Goal: Contribute content: Contribute content

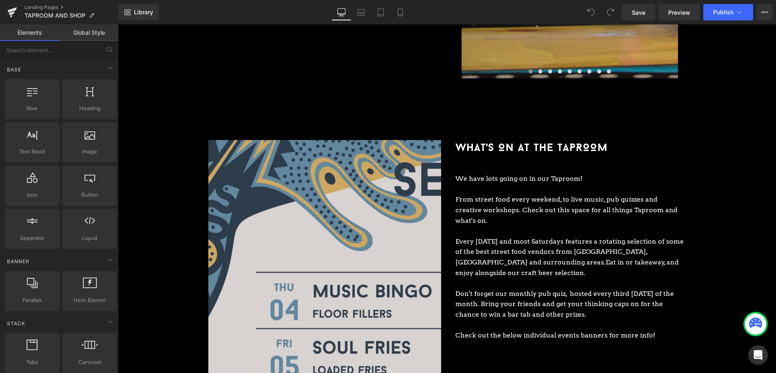
scroll to position [839, 0]
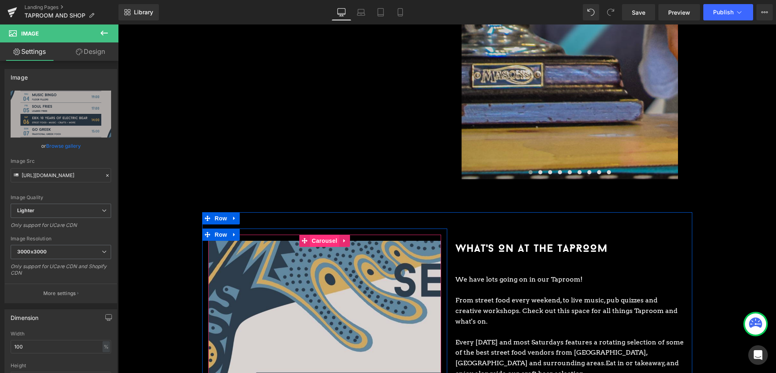
click at [333, 235] on span "Carousel" at bounding box center [324, 241] width 29 height 12
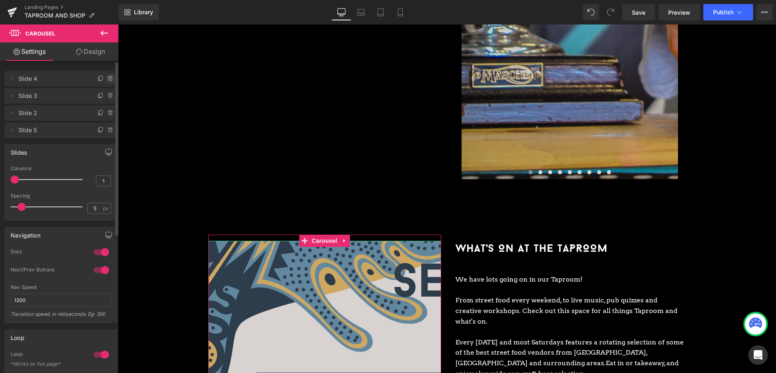
click at [109, 77] on icon at bounding box center [110, 76] width 2 height 1
click at [107, 77] on button "Delete" at bounding box center [102, 79] width 26 height 11
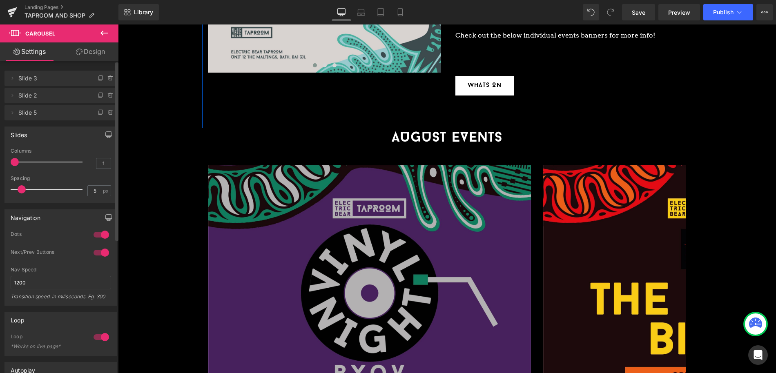
scroll to position [1282, 0]
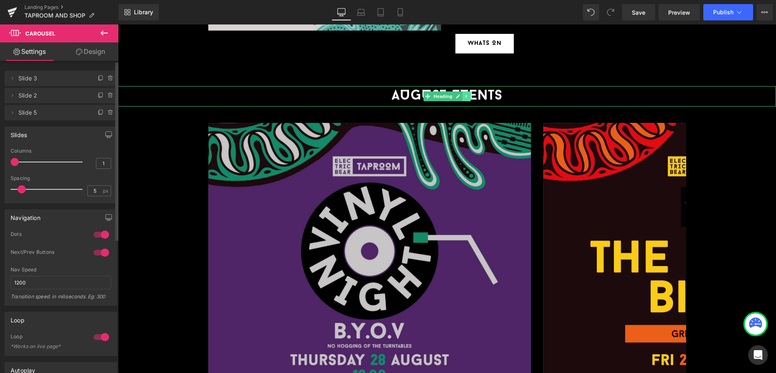
click at [467, 95] on icon at bounding box center [466, 96] width 1 height 3
click at [469, 94] on icon at bounding box center [471, 96] width 4 height 4
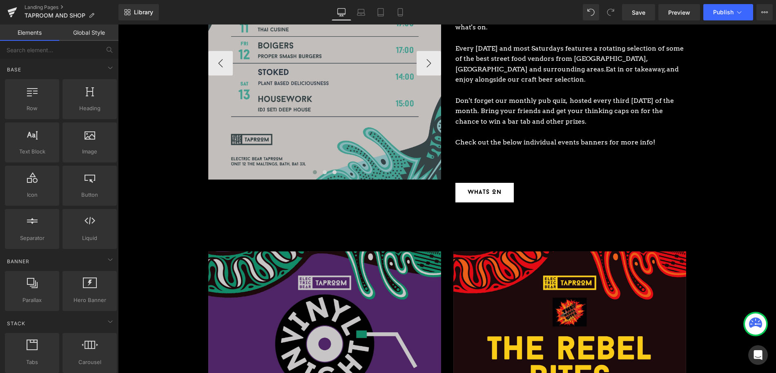
scroll to position [676, 0]
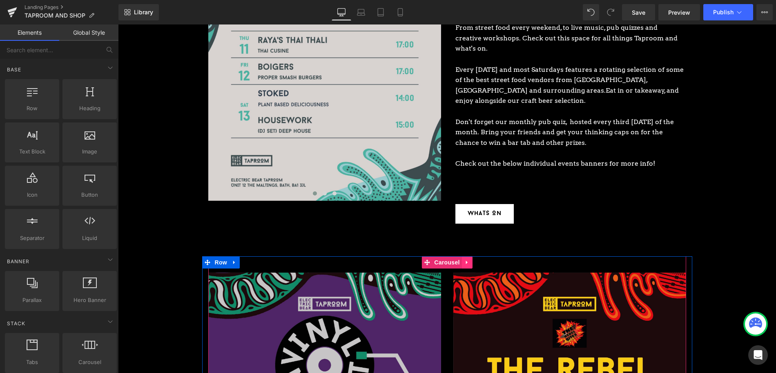
click at [471, 257] on link at bounding box center [467, 263] width 11 height 12
click at [471, 260] on icon at bounding box center [473, 263] width 6 height 6
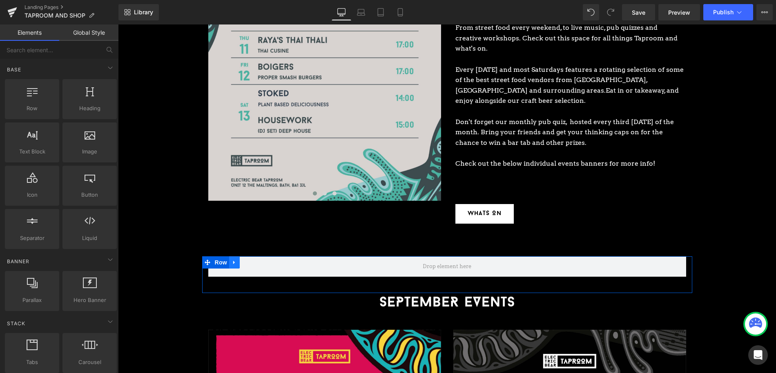
click at [234, 260] on icon at bounding box center [235, 263] width 6 height 6
click at [254, 257] on link at bounding box center [255, 263] width 11 height 12
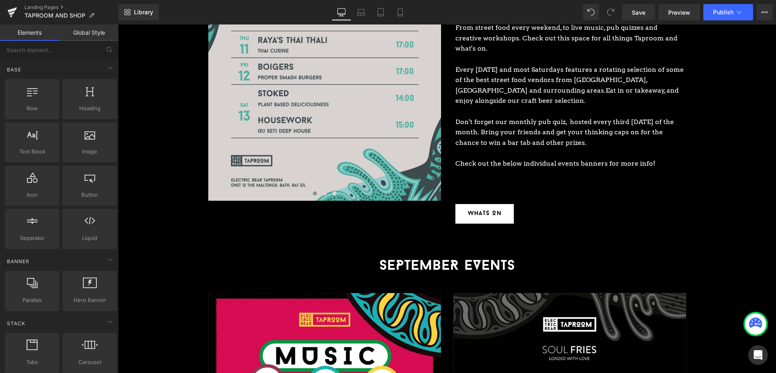
scroll to position [675, 0]
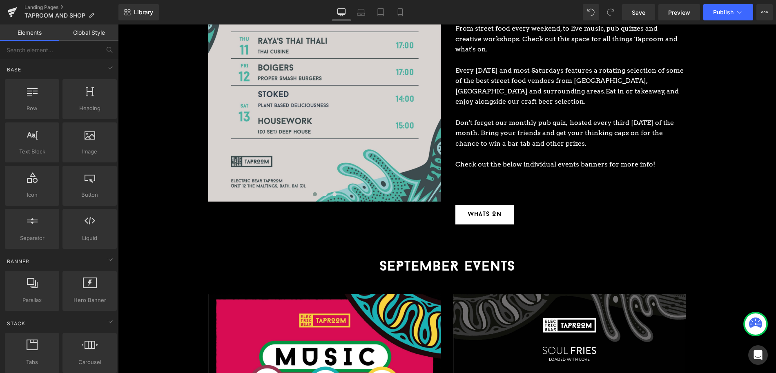
click at [540, 257] on h1 "SEPTEMBER EVENTS" at bounding box center [447, 267] width 658 height 20
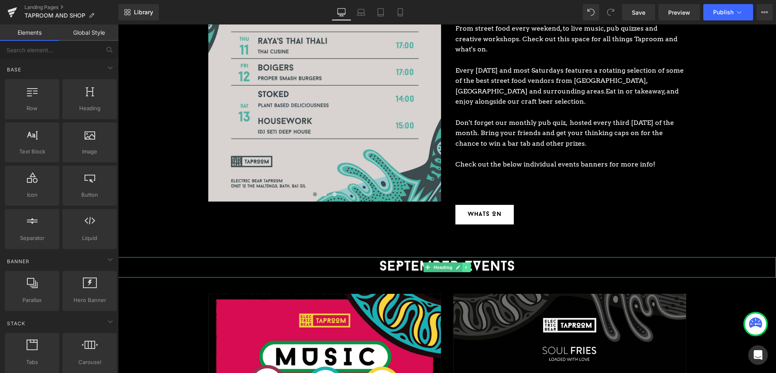
click at [469, 265] on icon at bounding box center [466, 267] width 4 height 5
click at [463, 265] on icon at bounding box center [462, 267] width 4 height 4
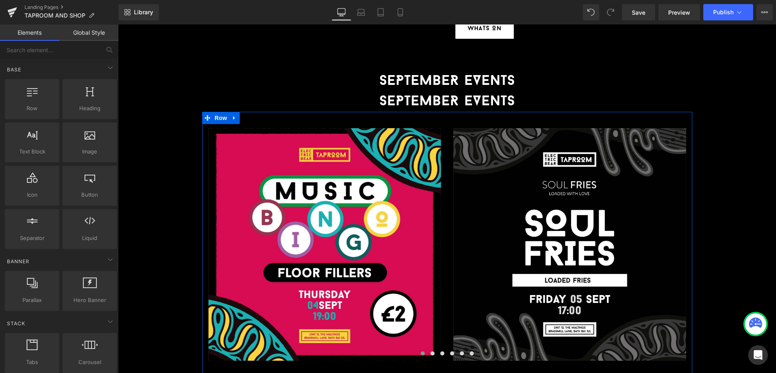
scroll to position [860, 0]
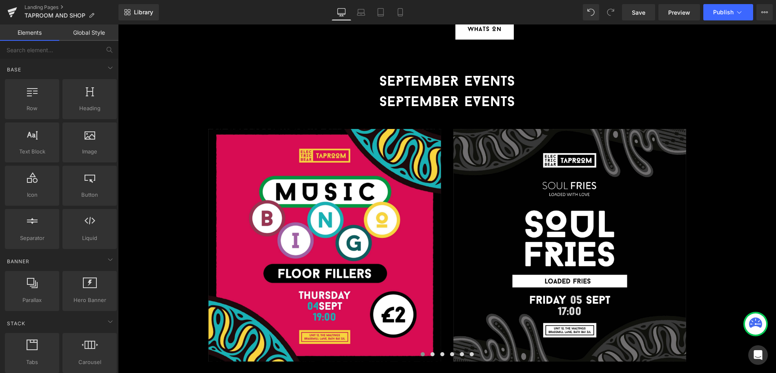
click at [500, 93] on h1 "SEPTEMBER EVENTS" at bounding box center [447, 103] width 658 height 20
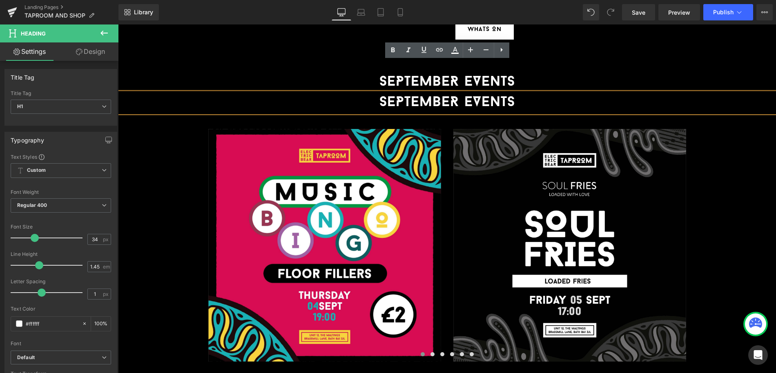
click at [534, 72] on h1 "SEPTEMBER EVENTS" at bounding box center [447, 82] width 658 height 20
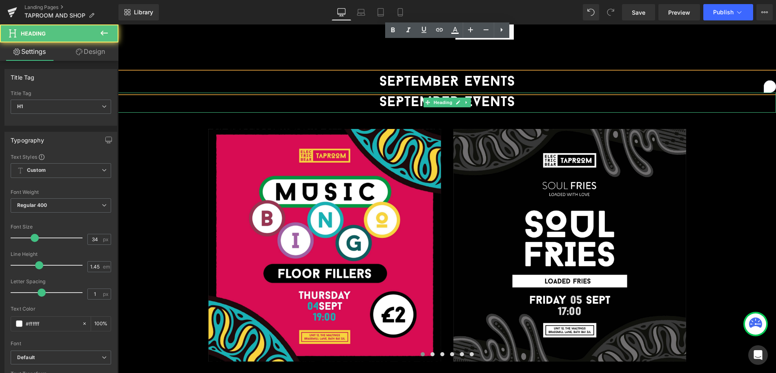
click at [527, 93] on h1 "SEPTEMBER EVENTS" at bounding box center [447, 103] width 658 height 20
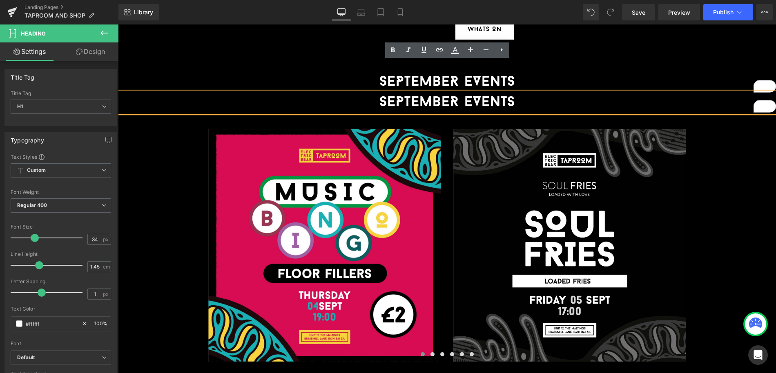
click at [337, 72] on h1 "SEPTEMBER EVENTS" at bounding box center [447, 82] width 658 height 20
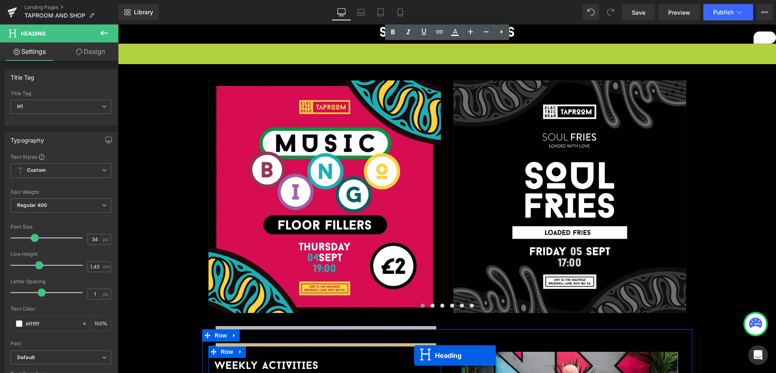
scroll to position [926, 0]
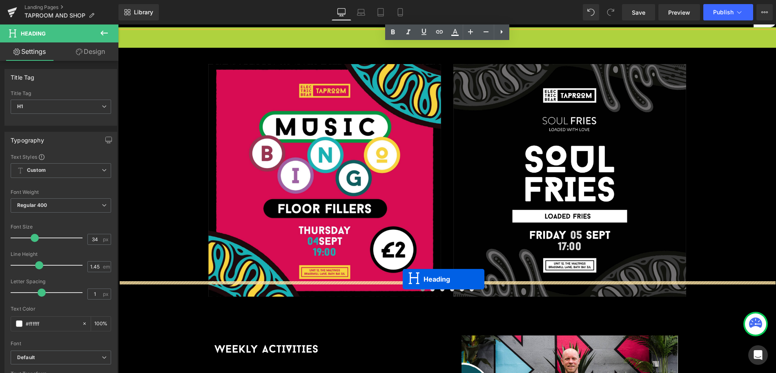
drag, startPoint x: 428, startPoint y: 70, endPoint x: 403, endPoint y: 279, distance: 210.7
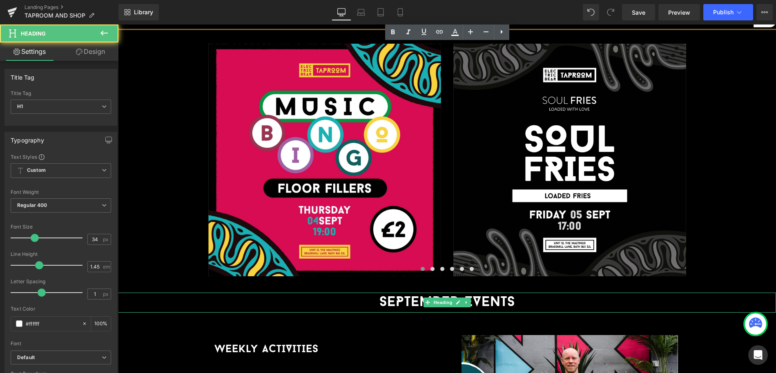
click at [399, 293] on h1 "SEPTEMBER EVENTS" at bounding box center [447, 303] width 658 height 20
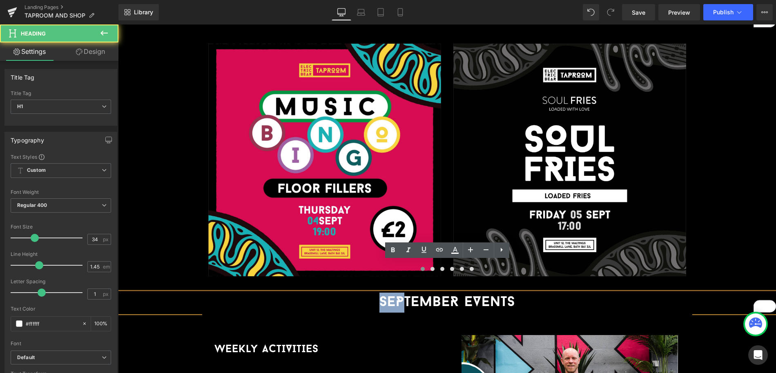
click at [383, 293] on h1 "SEPTEMBER EVENTS" at bounding box center [447, 303] width 658 height 20
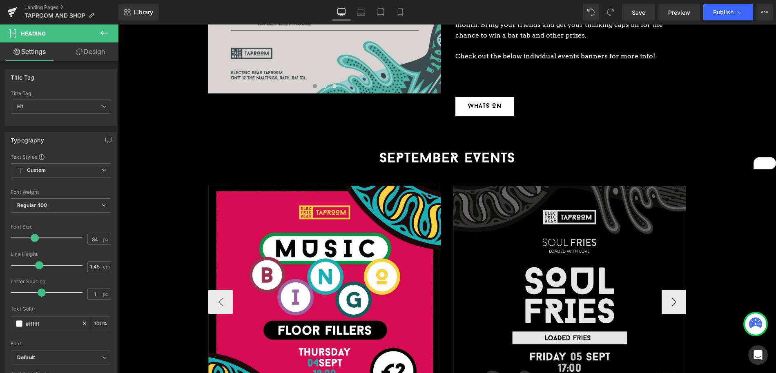
scroll to position [781, 0]
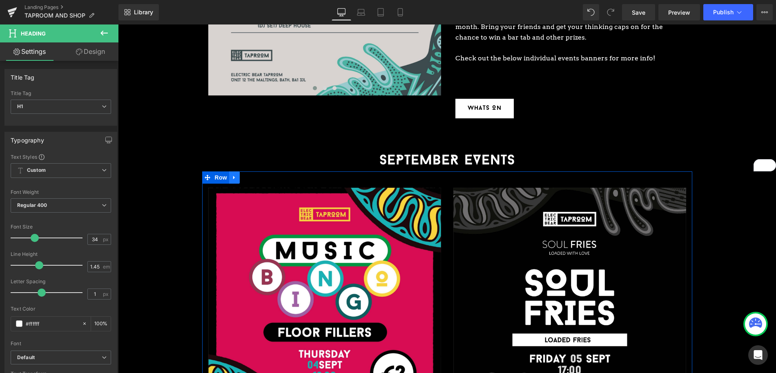
click at [235, 174] on icon at bounding box center [235, 177] width 6 height 6
click at [246, 175] on icon at bounding box center [245, 178] width 6 height 6
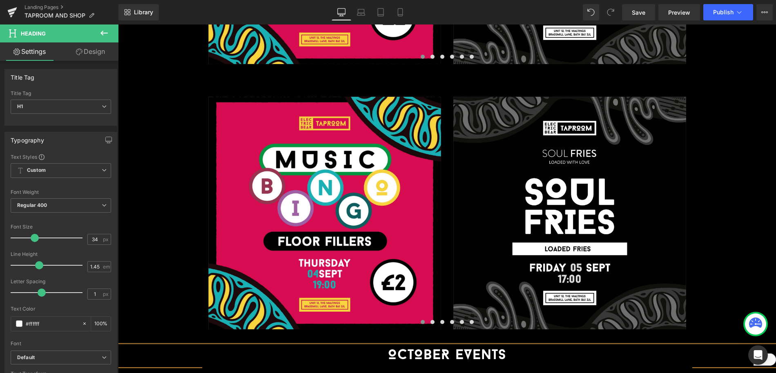
scroll to position [1136, 0]
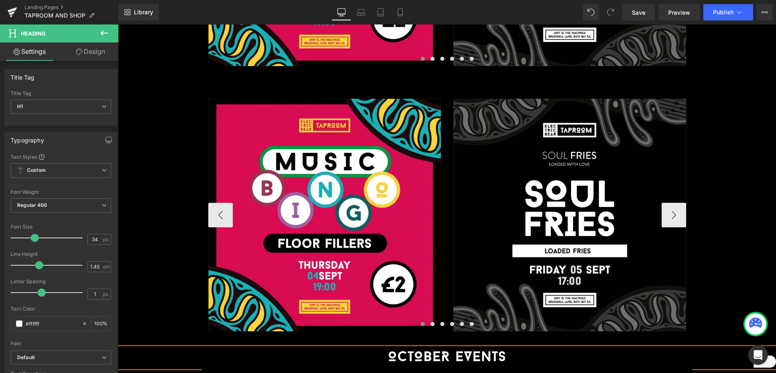
click at [453, 83] on div "Image Image Image Image Image Image Image Image" at bounding box center [447, 207] width 478 height 249
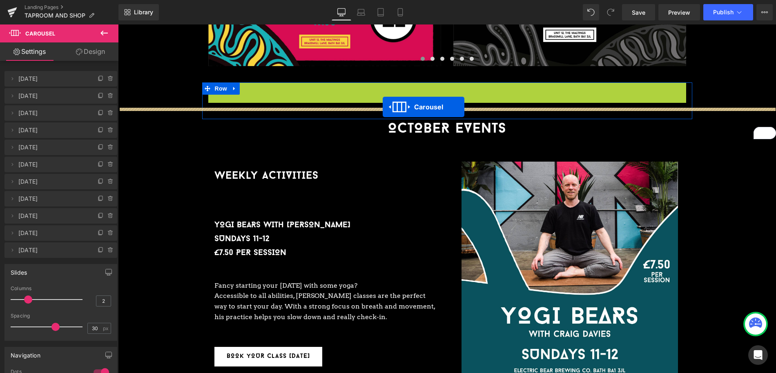
drag, startPoint x: 427, startPoint y: 57, endPoint x: 383, endPoint y: 107, distance: 66.8
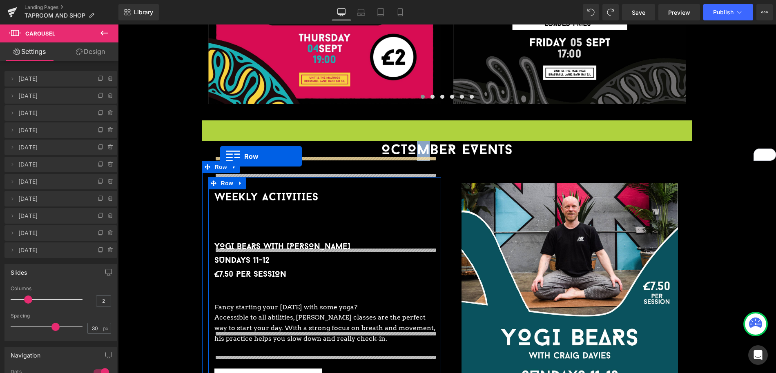
scroll to position [1102, 0]
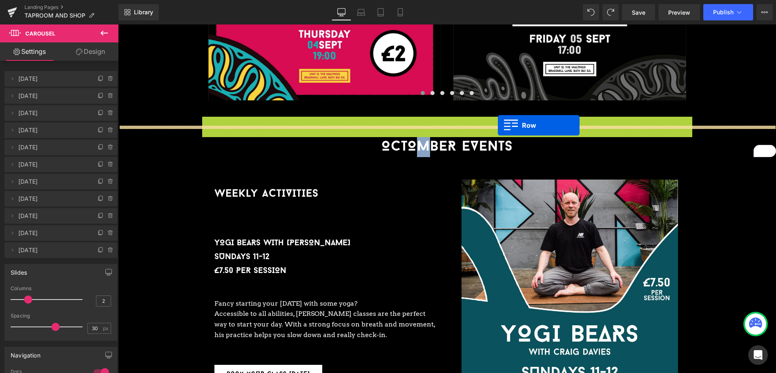
drag, startPoint x: 206, startPoint y: 149, endPoint x: 498, endPoint y: 125, distance: 293.0
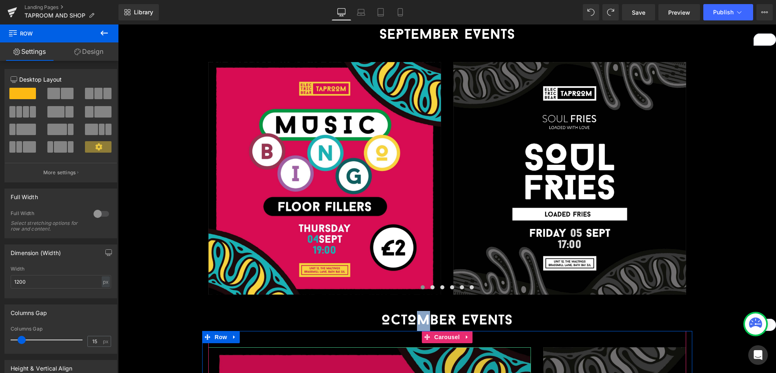
scroll to position [924, 0]
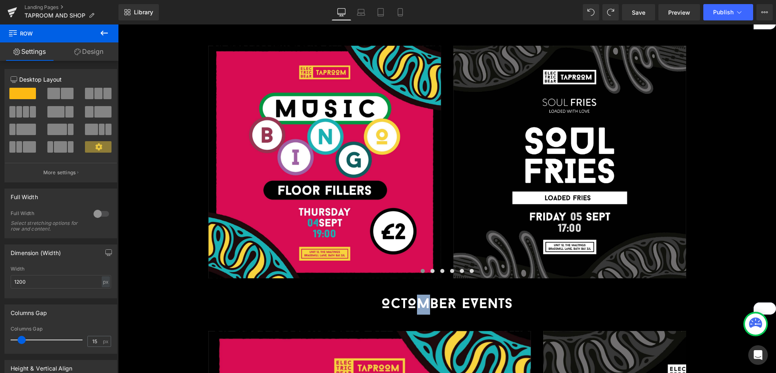
click at [427, 295] on div "OCTOMBER EVENTS Heading" at bounding box center [447, 305] width 658 height 20
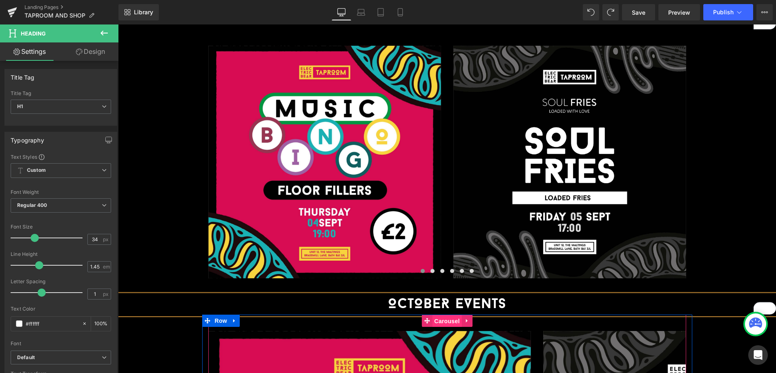
click at [452, 315] on span "Carousel" at bounding box center [446, 321] width 29 height 12
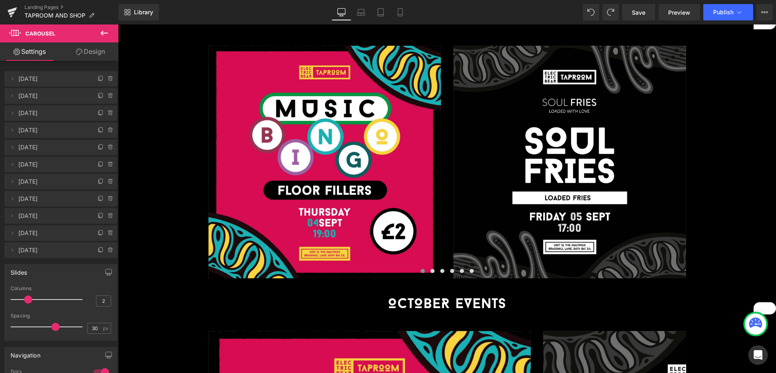
scroll to position [925, 0]
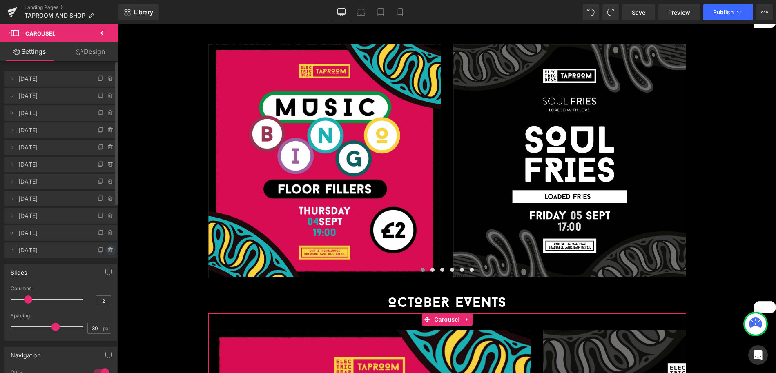
click at [109, 249] on icon at bounding box center [110, 249] width 4 height 0
click at [109, 248] on button "Delete" at bounding box center [102, 251] width 26 height 11
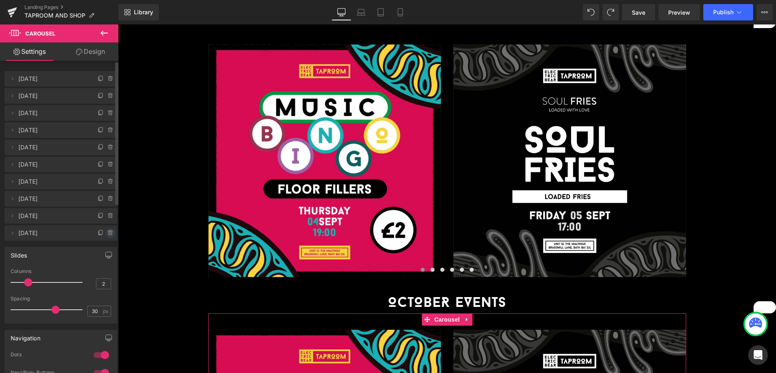
click at [111, 232] on span at bounding box center [111, 233] width 10 height 10
click at [111, 232] on button "Delete" at bounding box center [102, 233] width 26 height 11
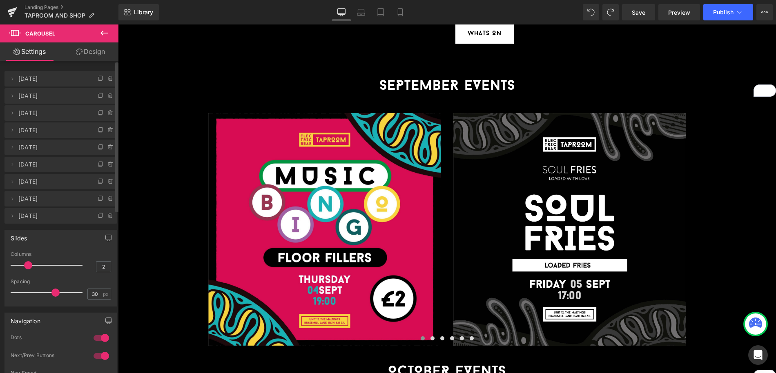
scroll to position [851, 0]
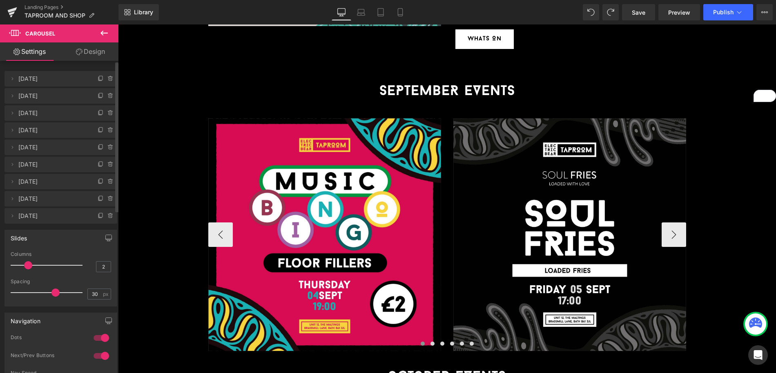
click at [445, 102] on div "Image Image Image Image Image Image Image Image" at bounding box center [447, 226] width 478 height 249
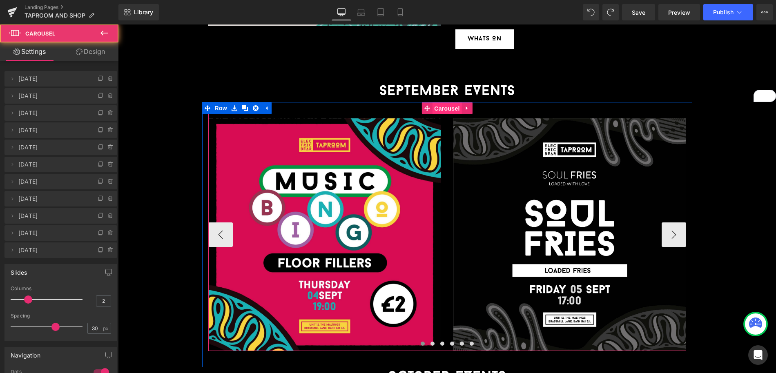
click at [440, 103] on span "Carousel" at bounding box center [446, 109] width 29 height 12
click at [451, 103] on span "Carousel" at bounding box center [446, 109] width 29 height 12
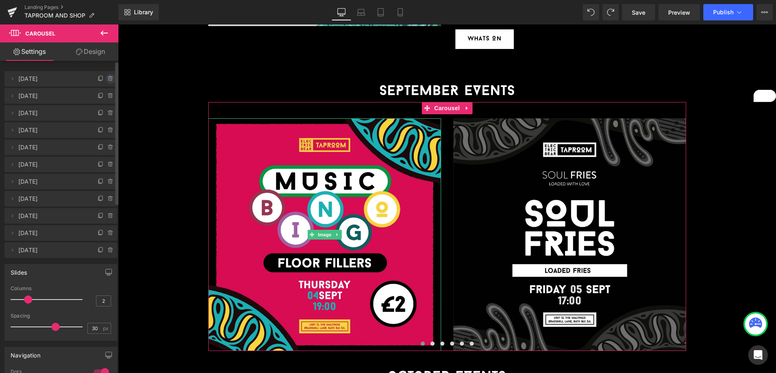
click at [108, 81] on icon at bounding box center [110, 79] width 7 height 7
click at [108, 81] on button "Delete" at bounding box center [102, 79] width 26 height 11
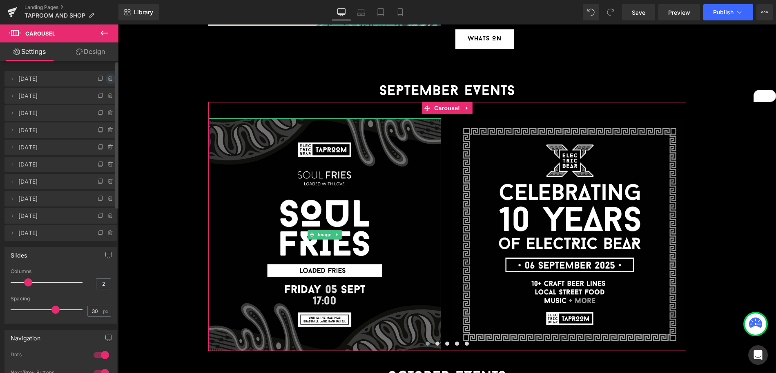
click at [107, 81] on icon at bounding box center [110, 79] width 7 height 7
click at [107, 81] on button "Delete" at bounding box center [102, 79] width 26 height 11
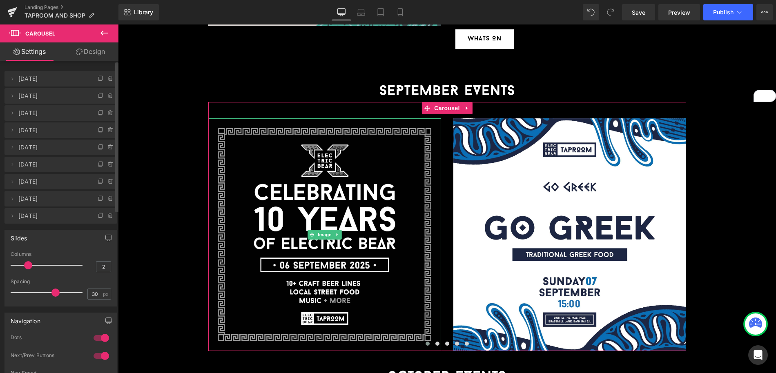
click at [107, 81] on icon at bounding box center [110, 79] width 7 height 7
click at [107, 81] on button "Delete" at bounding box center [102, 79] width 26 height 11
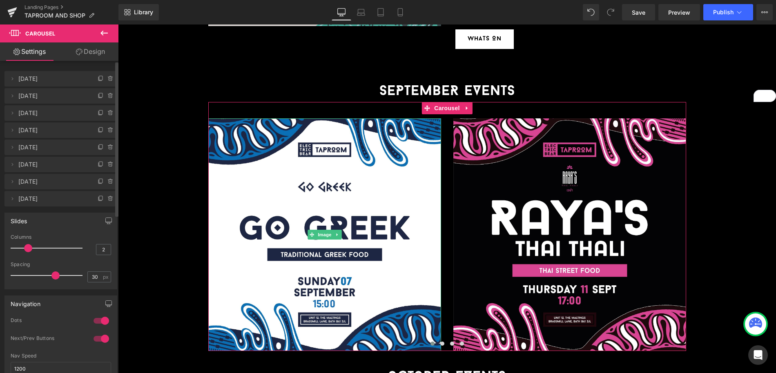
click at [107, 81] on icon at bounding box center [110, 79] width 7 height 7
click at [107, 81] on button "Delete" at bounding box center [102, 79] width 26 height 11
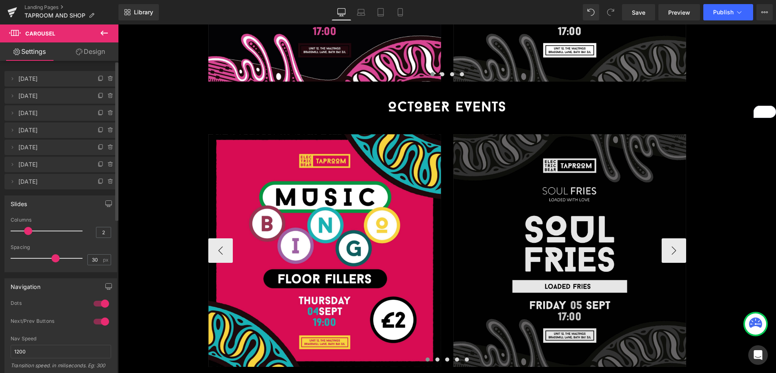
scroll to position [1126, 0]
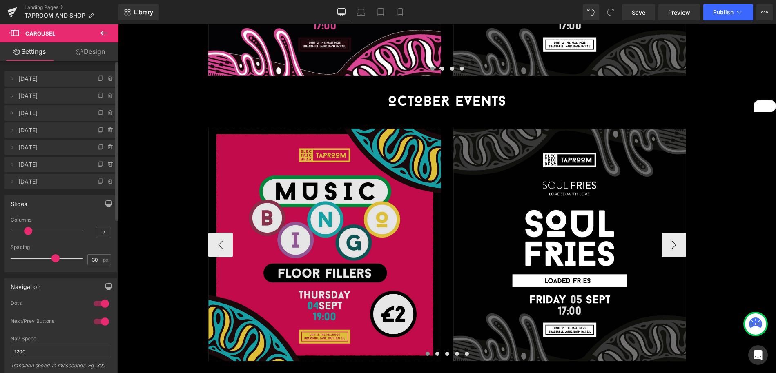
click at [409, 179] on img at bounding box center [324, 245] width 233 height 233
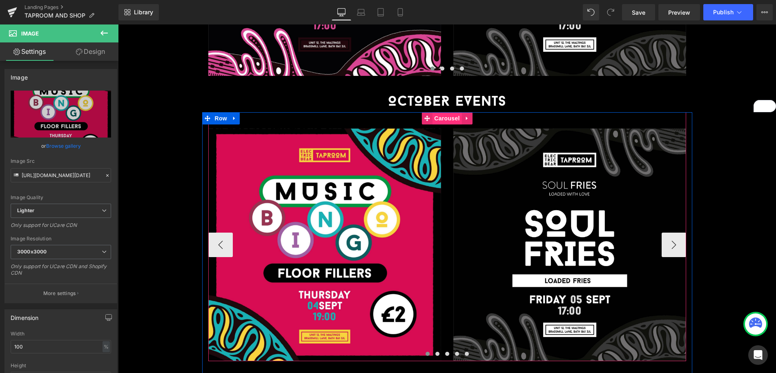
click at [448, 112] on span "Carousel" at bounding box center [446, 118] width 29 height 12
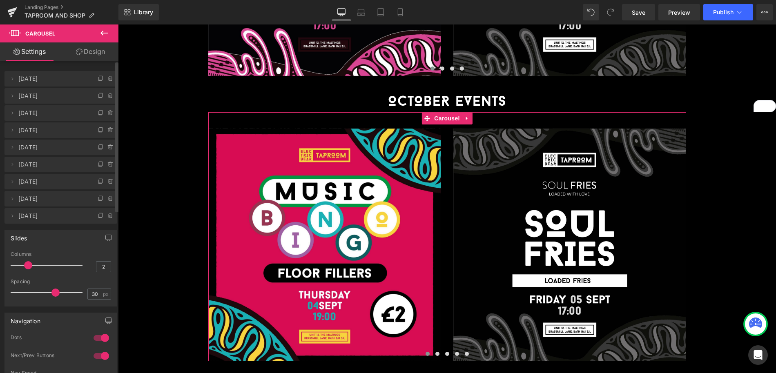
click at [107, 219] on icon at bounding box center [110, 216] width 7 height 7
click at [107, 216] on button "Delete" at bounding box center [102, 216] width 26 height 11
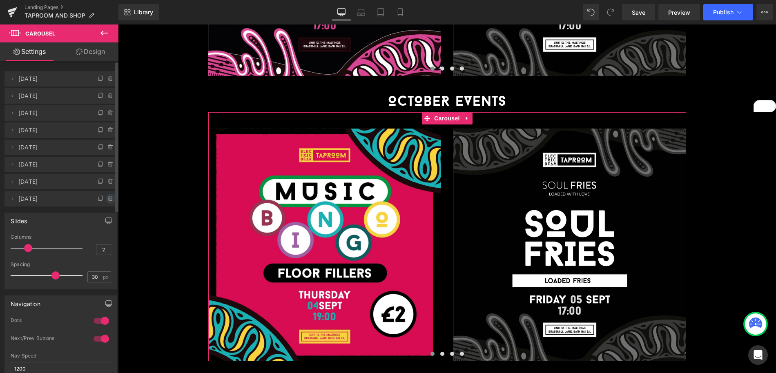
click at [109, 198] on icon at bounding box center [110, 199] width 7 height 7
click at [109, 198] on button "Delete" at bounding box center [102, 199] width 26 height 11
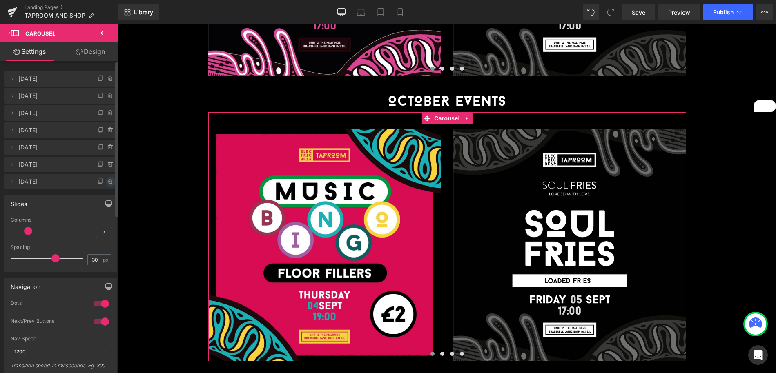
click at [109, 185] on icon at bounding box center [110, 182] width 7 height 7
click at [109, 185] on button "Delete" at bounding box center [102, 182] width 26 height 11
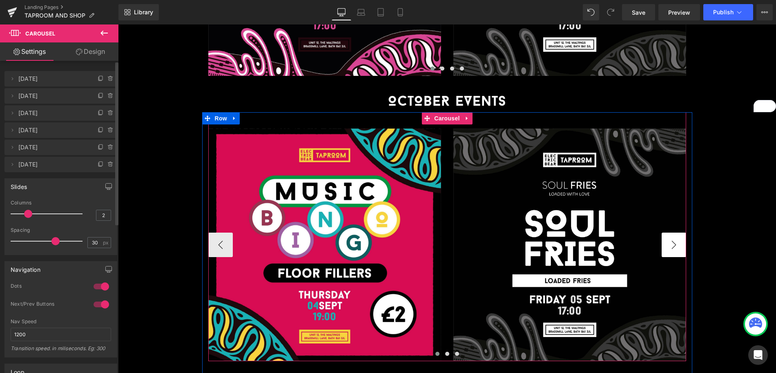
click at [667, 233] on button "›" at bounding box center [674, 245] width 25 height 25
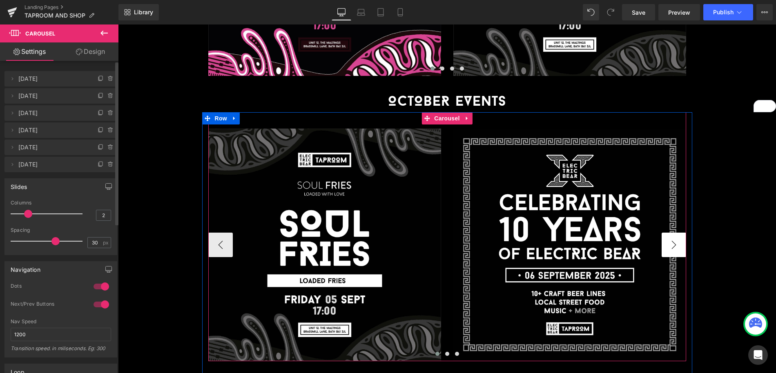
click at [668, 233] on button "›" at bounding box center [674, 245] width 25 height 25
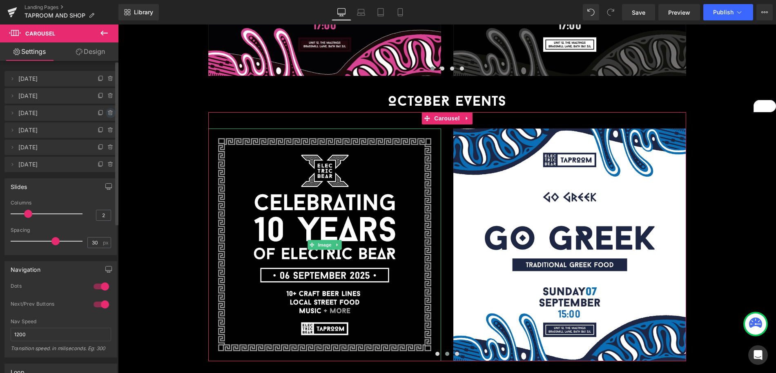
click at [107, 110] on icon at bounding box center [110, 113] width 7 height 7
click at [104, 110] on button "Delete" at bounding box center [102, 113] width 26 height 11
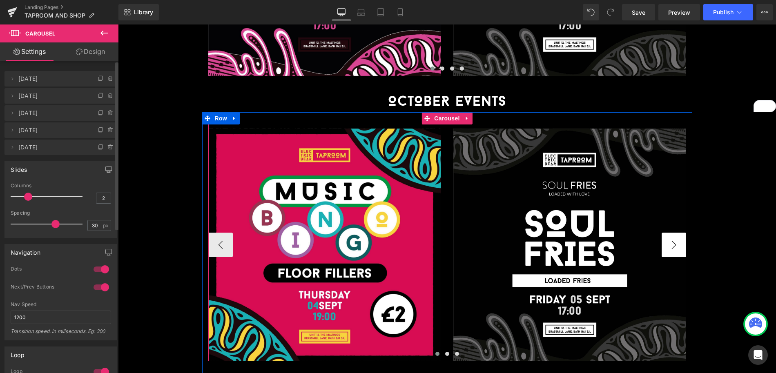
click at [674, 233] on button "›" at bounding box center [674, 245] width 25 height 25
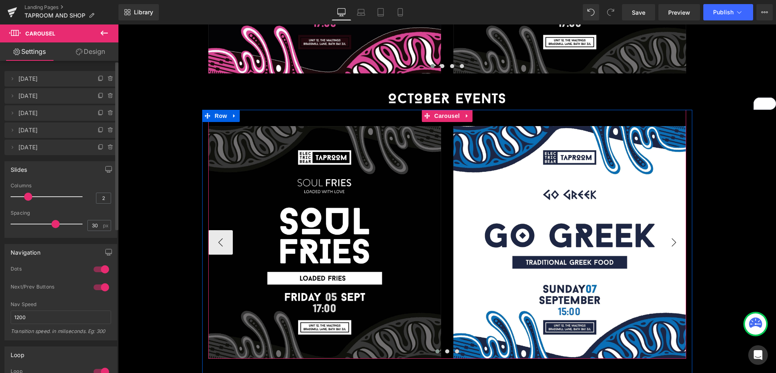
click at [674, 230] on button "›" at bounding box center [674, 242] width 25 height 25
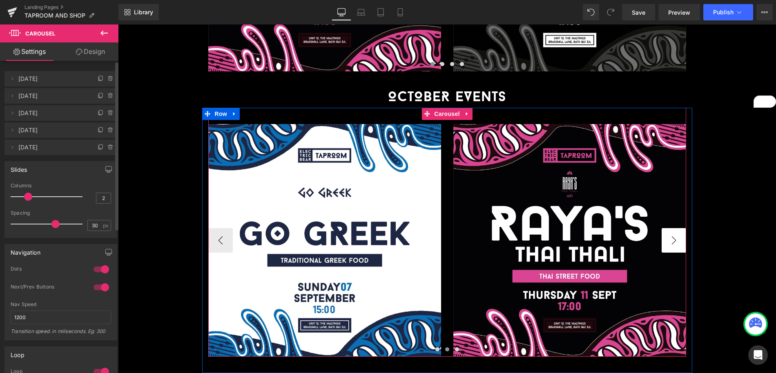
click at [674, 228] on button "›" at bounding box center [674, 240] width 25 height 25
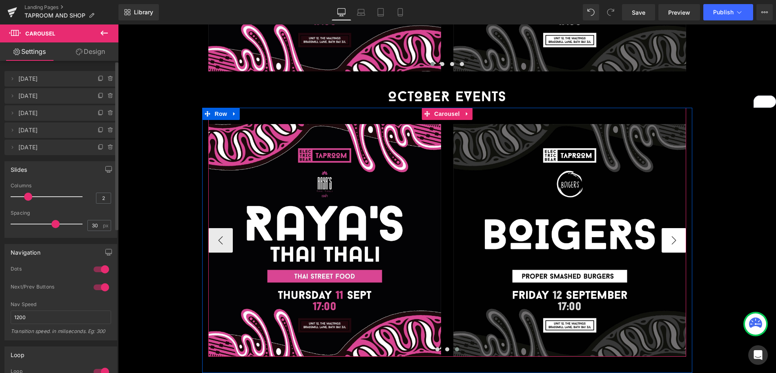
click at [674, 228] on button "›" at bounding box center [674, 240] width 25 height 25
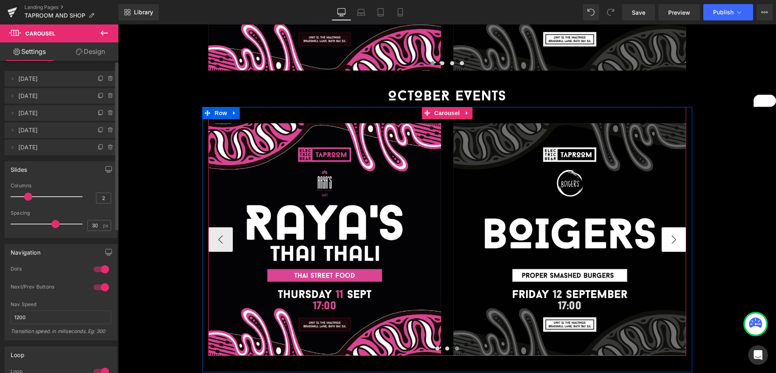
click at [674, 228] on button "›" at bounding box center [674, 240] width 25 height 25
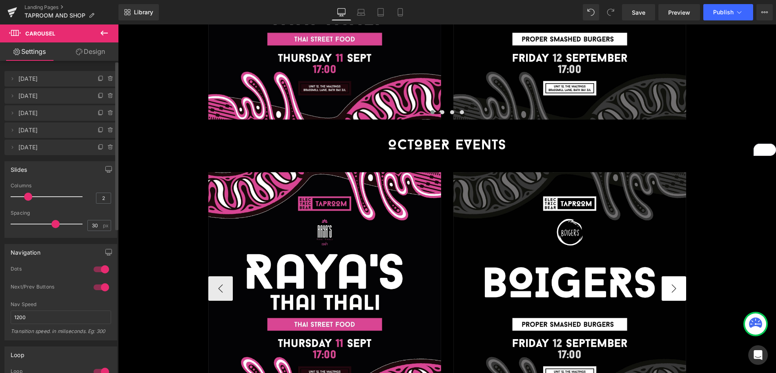
scroll to position [1104, 0]
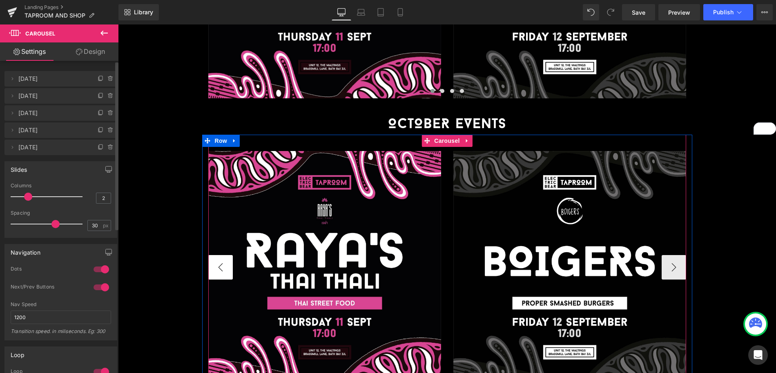
click at [223, 255] on button "‹" at bounding box center [220, 267] width 25 height 25
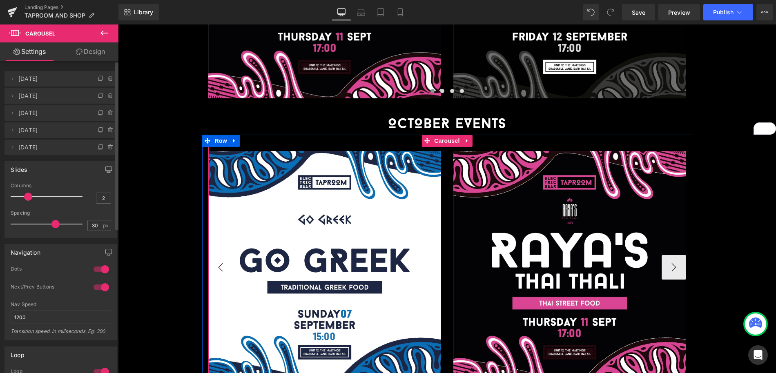
click at [223, 255] on button "‹" at bounding box center [220, 267] width 25 height 25
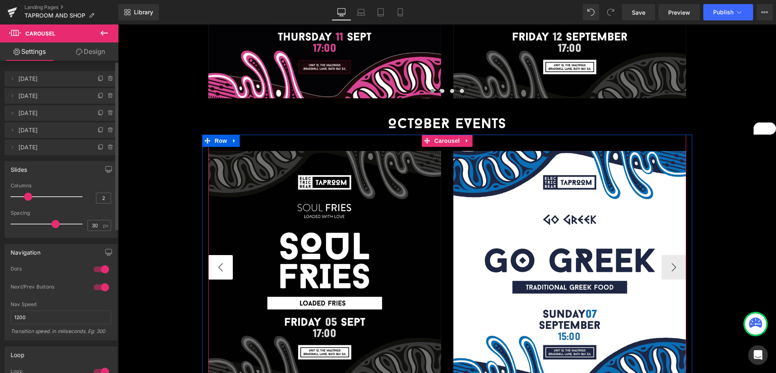
click at [223, 255] on button "‹" at bounding box center [220, 267] width 25 height 25
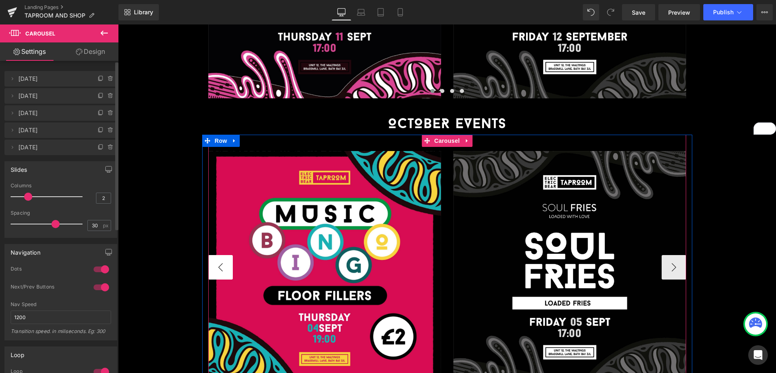
click at [223, 255] on button "‹" at bounding box center [220, 267] width 25 height 25
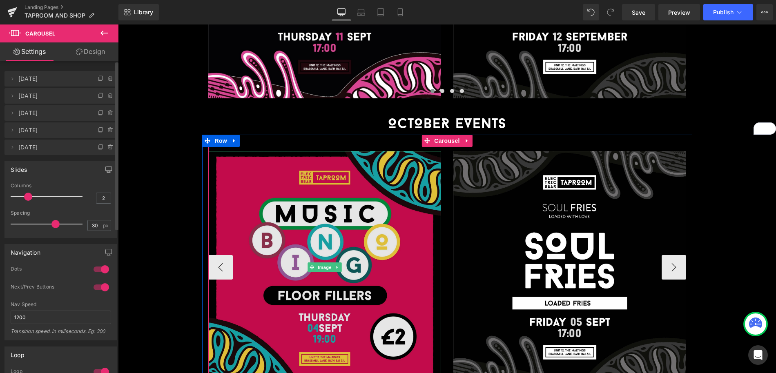
click at [401, 242] on img at bounding box center [324, 267] width 233 height 233
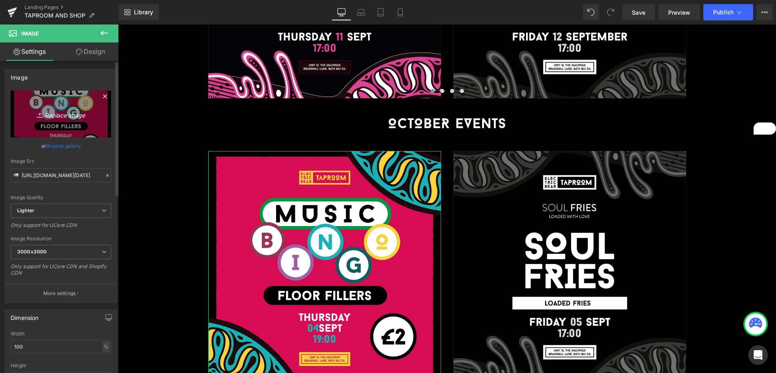
click at [63, 113] on icon "Replace Image" at bounding box center [60, 114] width 65 height 10
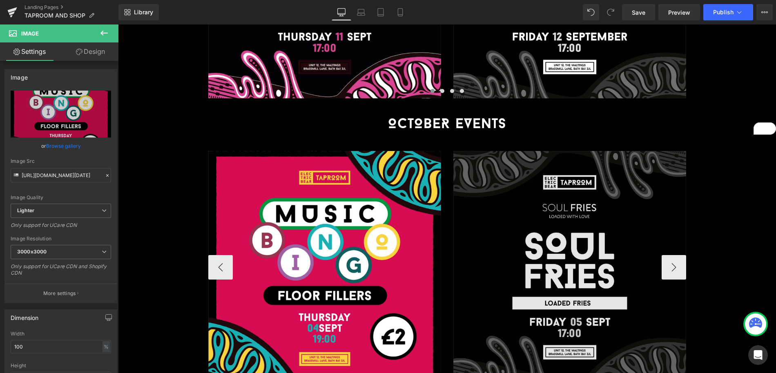
type input "C:\fakepath\[DATE] (Music Bingo) _SQ (1).jpg"
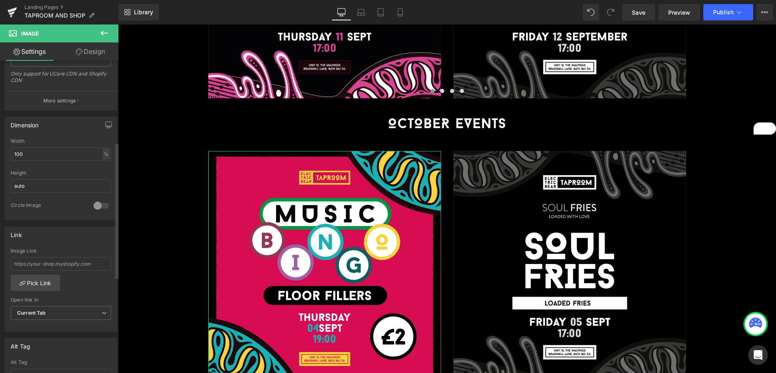
type input "[URL][DOMAIN_NAME][DATE]"
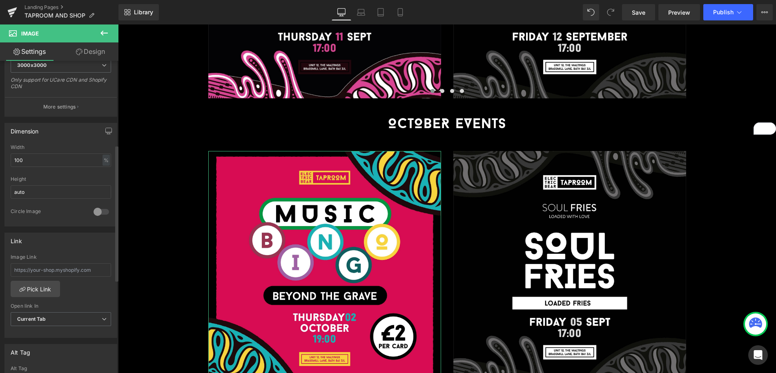
scroll to position [193, 0]
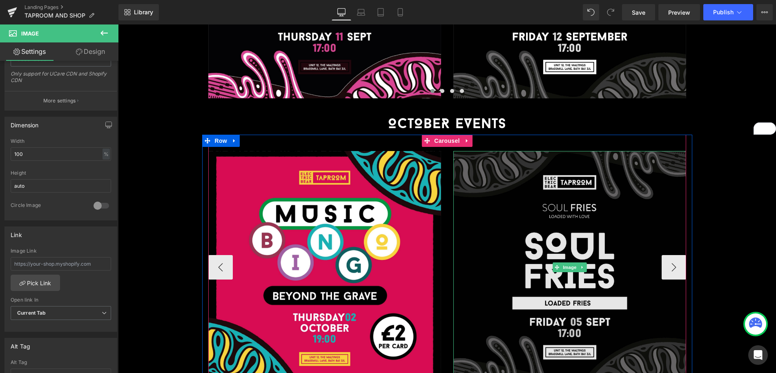
click at [543, 210] on img at bounding box center [569, 267] width 233 height 233
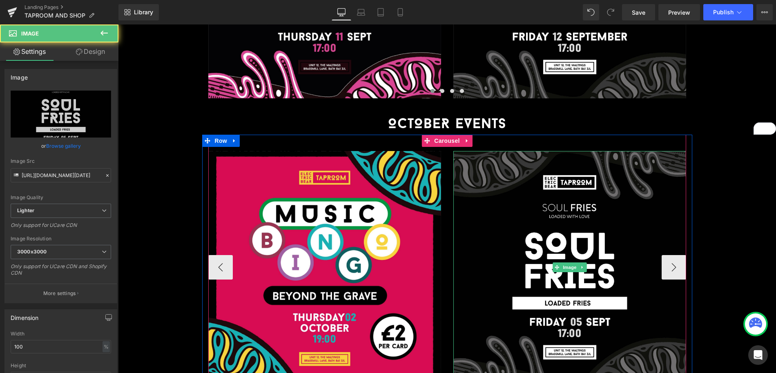
scroll to position [1104, 0]
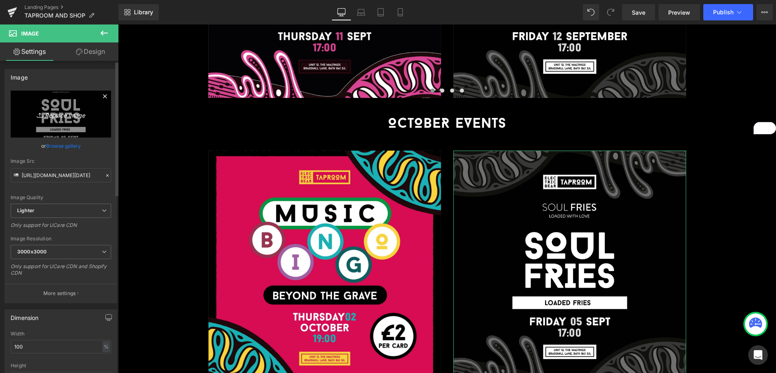
click at [68, 116] on icon "Replace Image" at bounding box center [60, 114] width 65 height 10
type input "C:\fakepath\[DATE] (The Rebel Bites)_SQ (1).jpg"
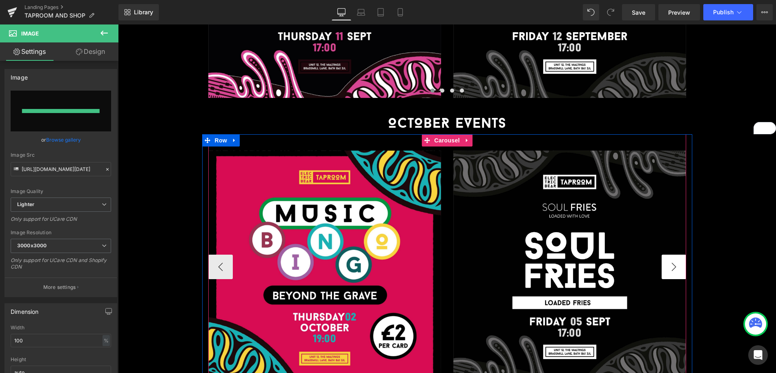
type input "[URL][DOMAIN_NAME][DATE]"
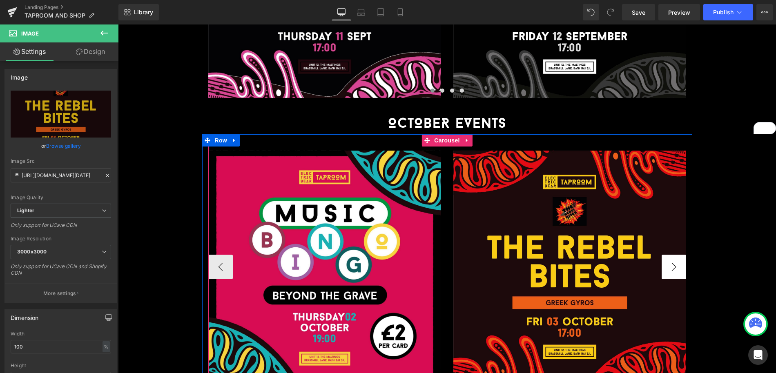
click at [675, 255] on button "›" at bounding box center [674, 267] width 25 height 25
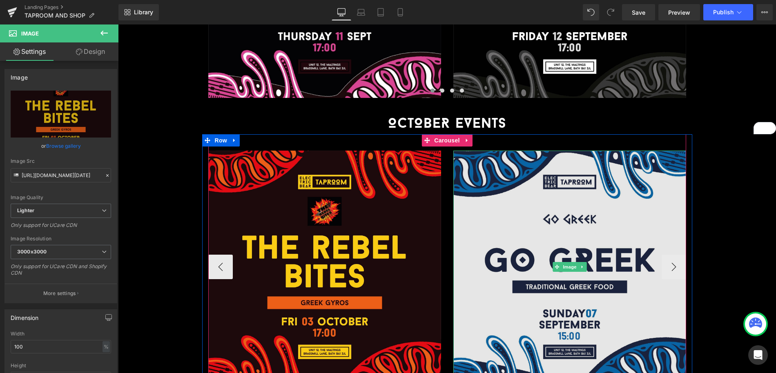
click at [616, 220] on img at bounding box center [569, 267] width 233 height 233
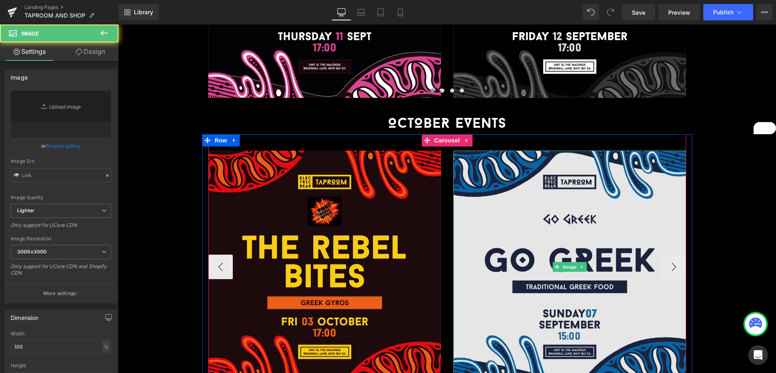
type input "[URL][DOMAIN_NAME][DATE]"
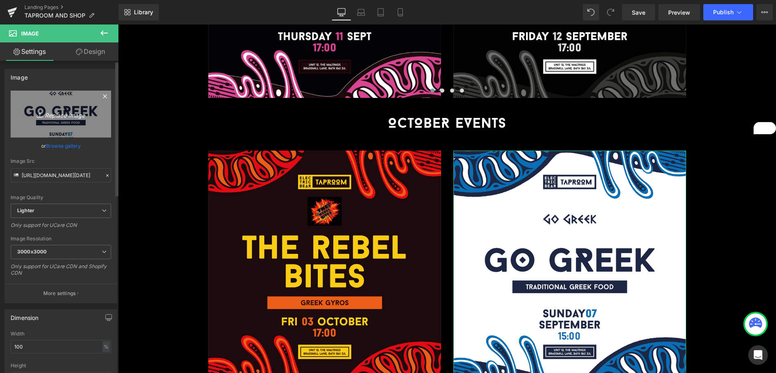
click at [81, 114] on icon "Replace Image" at bounding box center [60, 114] width 65 height 10
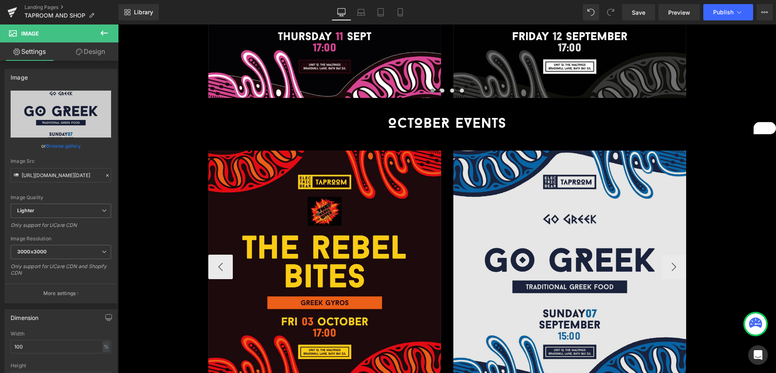
type input "C:\fakepath\[DATE]([PERSON_NAME] Thai Thali)_SQ (1).jpg"
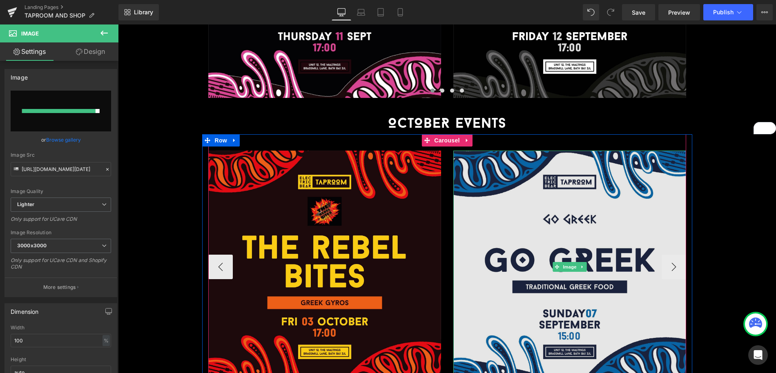
type input "[URL][DOMAIN_NAME]"
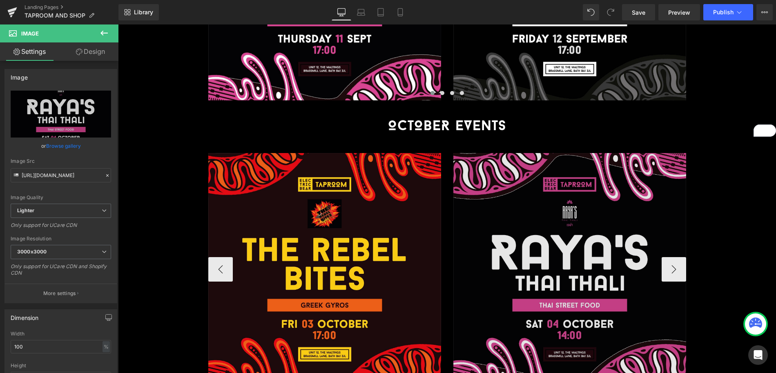
scroll to position [1101, 0]
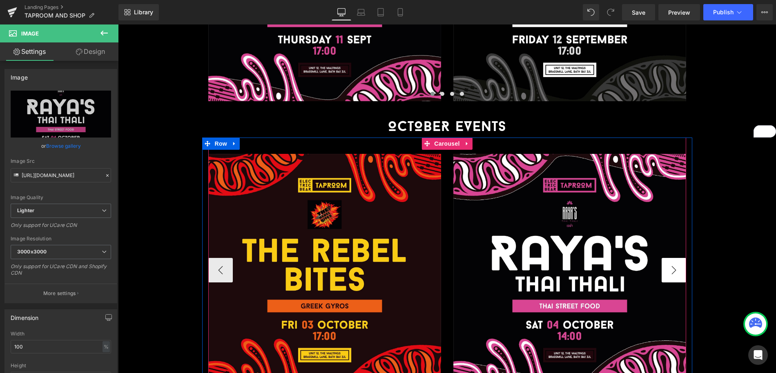
click at [675, 258] on button "›" at bounding box center [674, 270] width 25 height 25
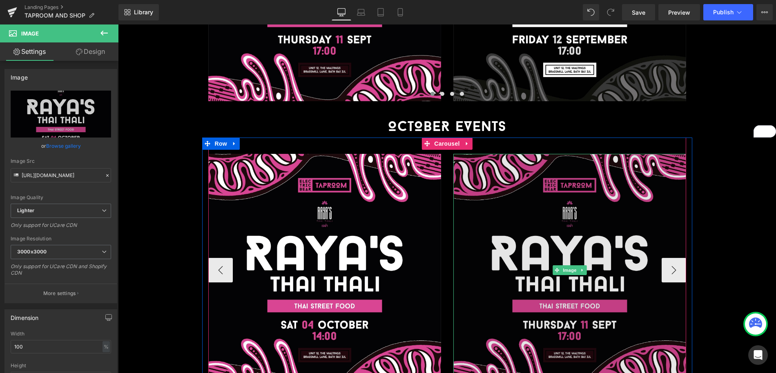
click at [615, 222] on img at bounding box center [569, 270] width 233 height 233
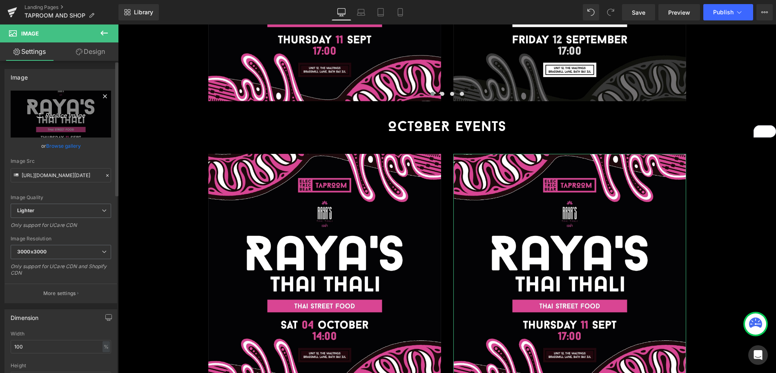
click at [73, 117] on icon "Replace Image" at bounding box center [60, 114] width 65 height 10
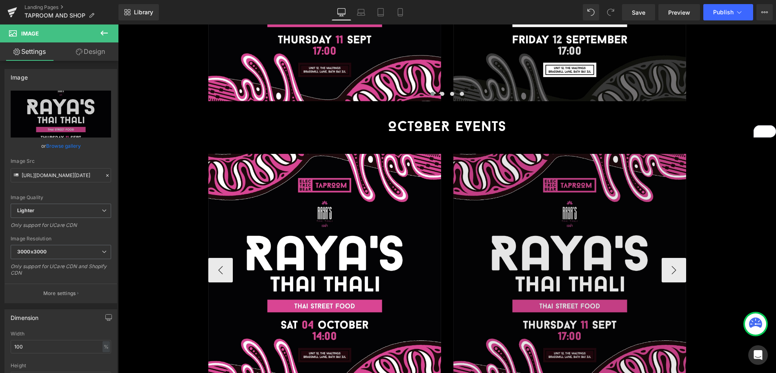
type input "C:\fakepath\[DATE] (Soul Fries)_SQ (1).jpg"
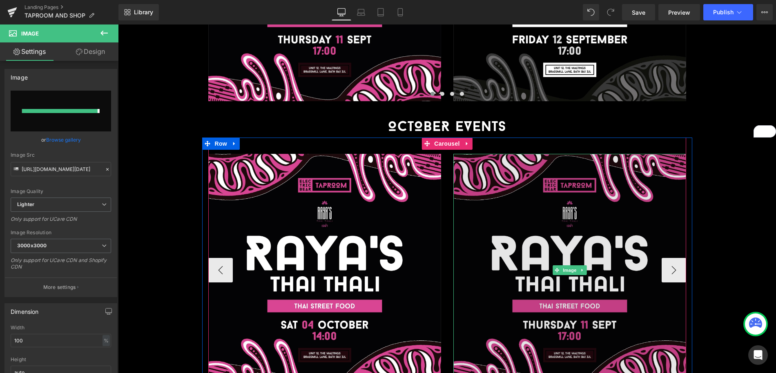
type input "[URL][DOMAIN_NAME][DATE]"
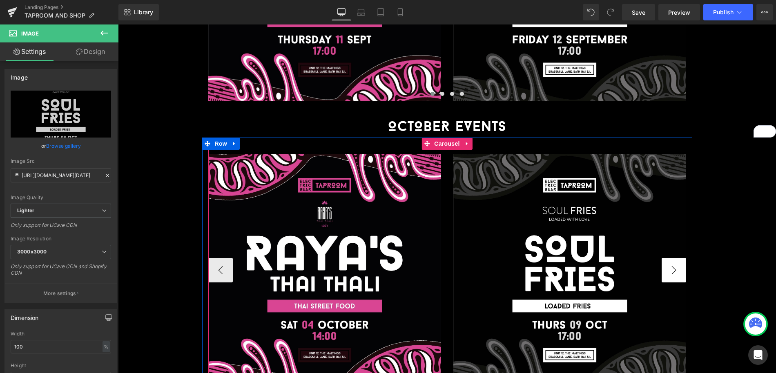
click at [677, 258] on button "›" at bounding box center [674, 270] width 25 height 25
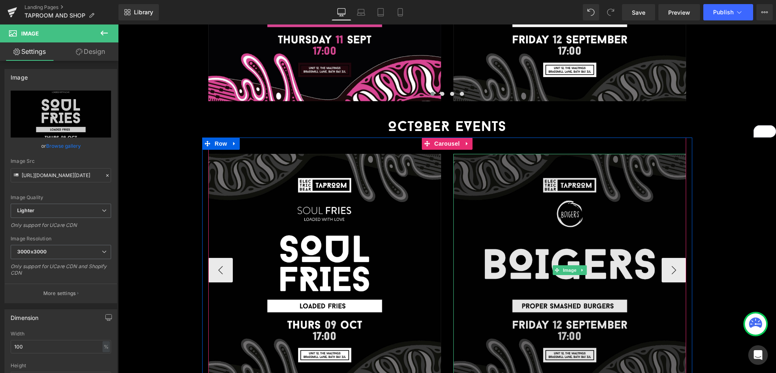
click at [506, 212] on img at bounding box center [569, 270] width 233 height 233
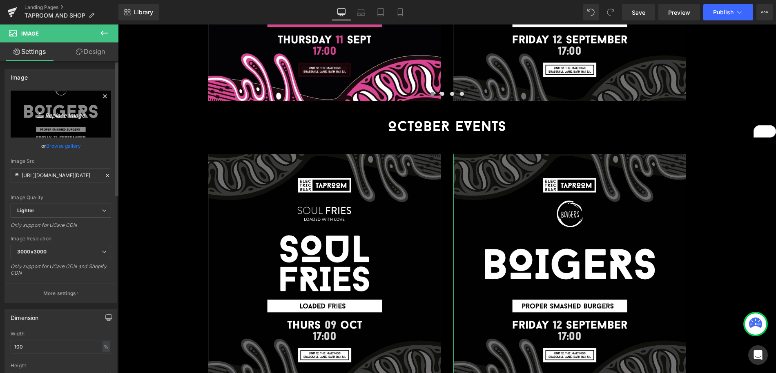
click at [59, 116] on icon "Replace Image" at bounding box center [60, 114] width 65 height 10
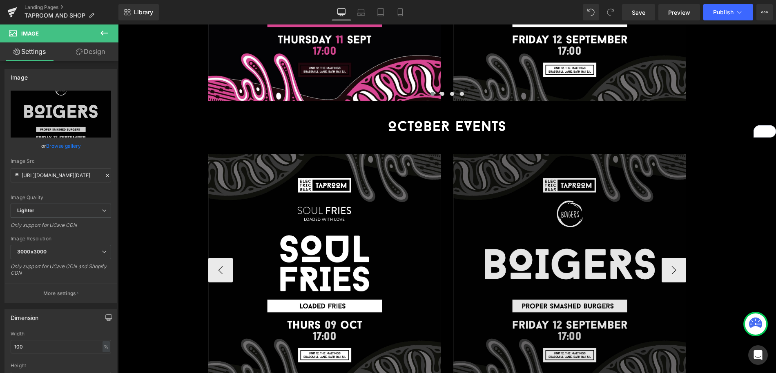
type input "C:\fakepath\[DATE](Boigers)_SQ (1).jpg"
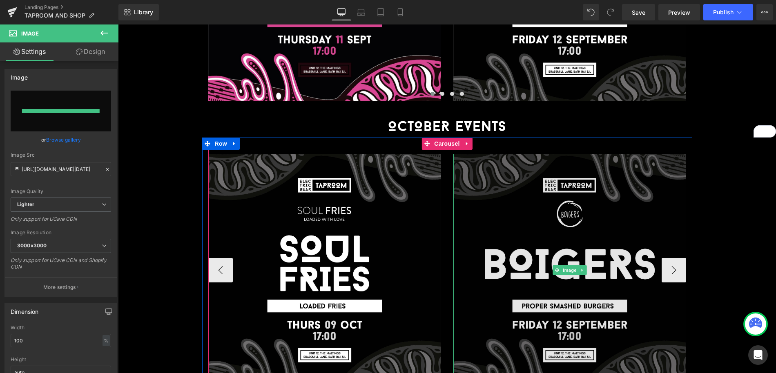
type input "[URL][DOMAIN_NAME]"
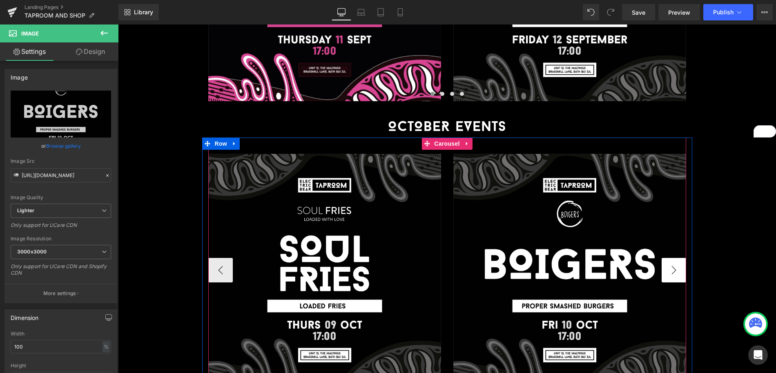
click at [683, 258] on button "›" at bounding box center [674, 270] width 25 height 25
click at [672, 258] on button "›" at bounding box center [674, 270] width 25 height 25
click at [445, 138] on span "Carousel" at bounding box center [446, 144] width 29 height 12
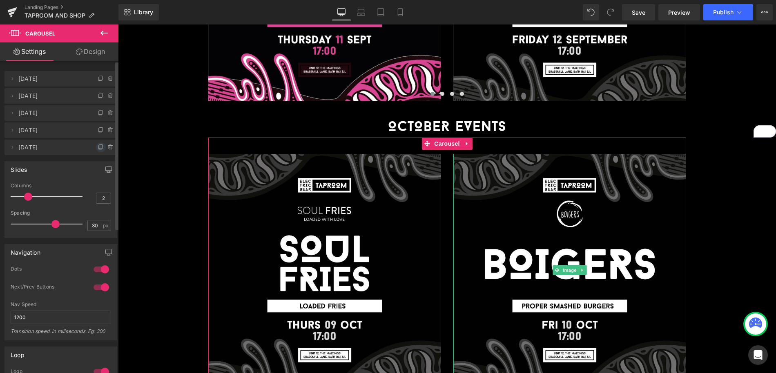
click at [98, 147] on icon at bounding box center [101, 147] width 7 height 7
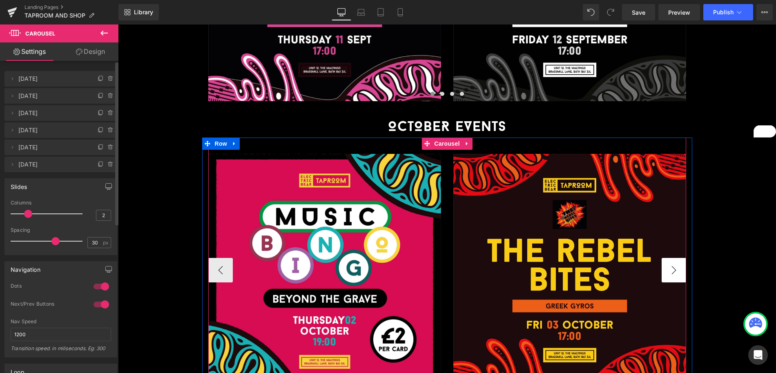
click at [676, 258] on button "›" at bounding box center [674, 270] width 25 height 25
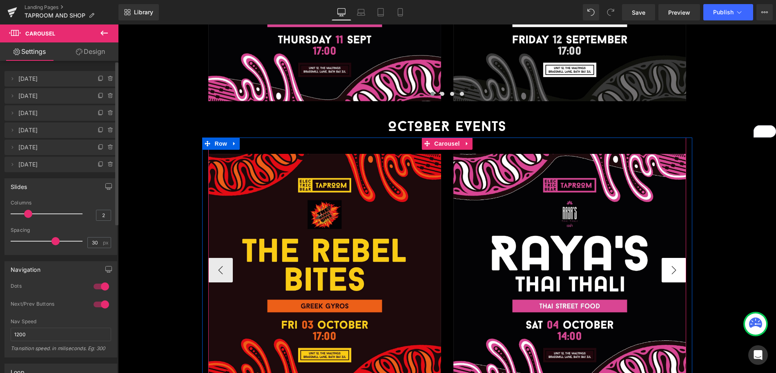
click at [676, 258] on button "›" at bounding box center [674, 270] width 25 height 25
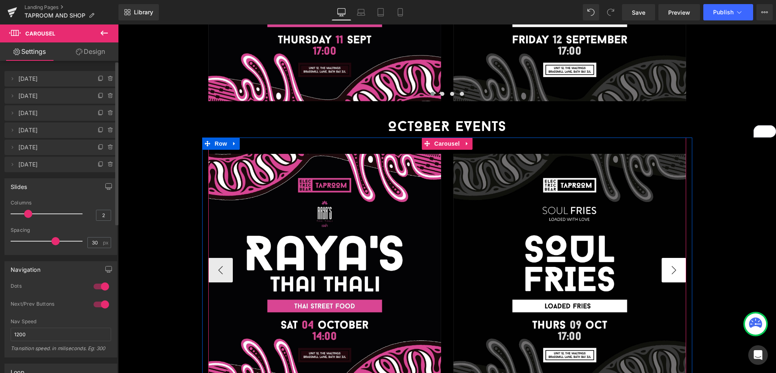
click at [676, 258] on button "›" at bounding box center [674, 270] width 25 height 25
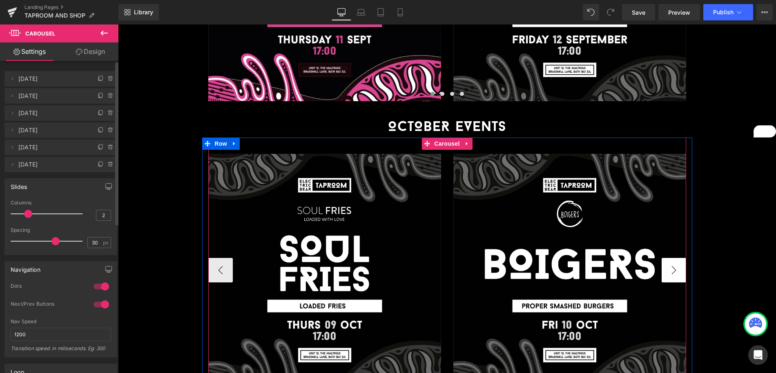
click at [676, 258] on button "›" at bounding box center [674, 270] width 25 height 25
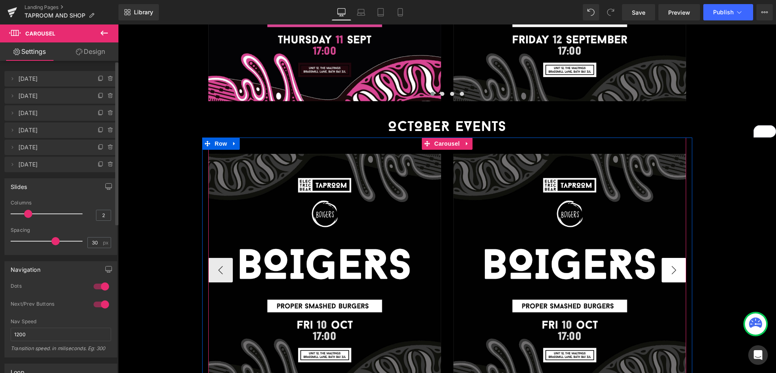
click at [676, 258] on button "›" at bounding box center [674, 270] width 25 height 25
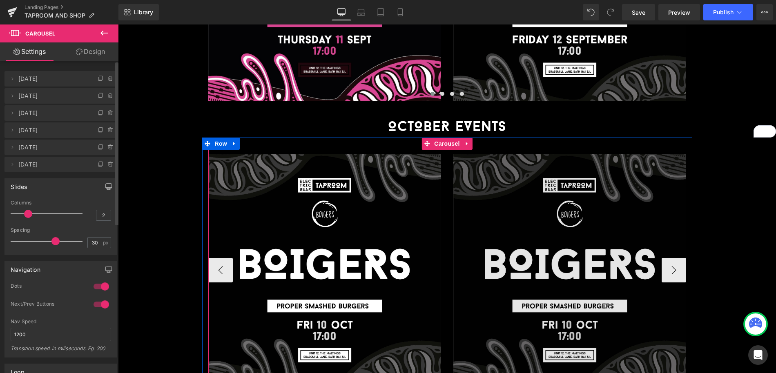
click at [616, 233] on img at bounding box center [569, 270] width 233 height 233
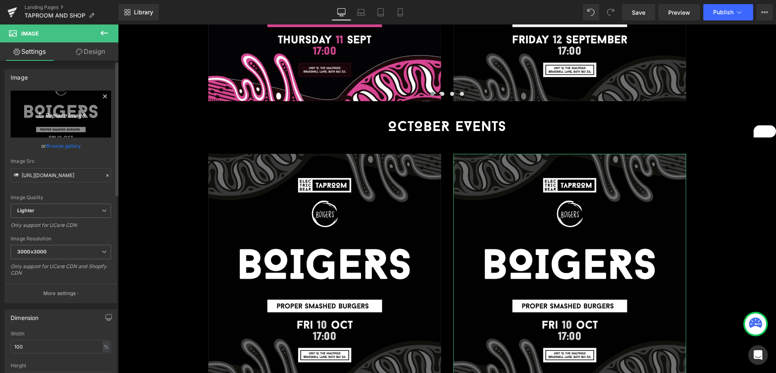
click at [44, 123] on link "Replace Image" at bounding box center [61, 114] width 100 height 47
type input "C:\fakepath\[DATE] (Smallfire Pizza)_SQ (1).jpg"
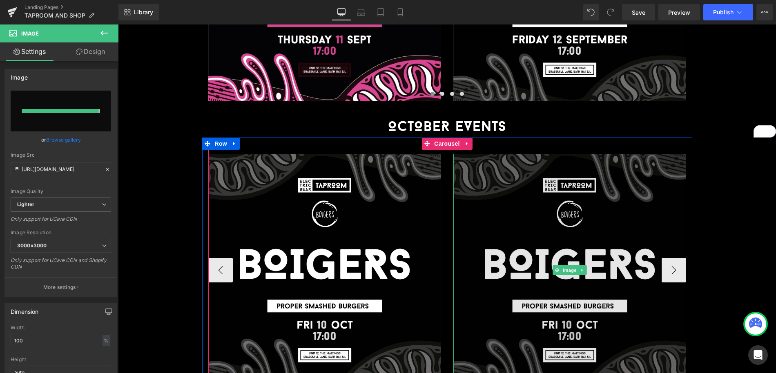
type input "[URL][DOMAIN_NAME][DATE]"
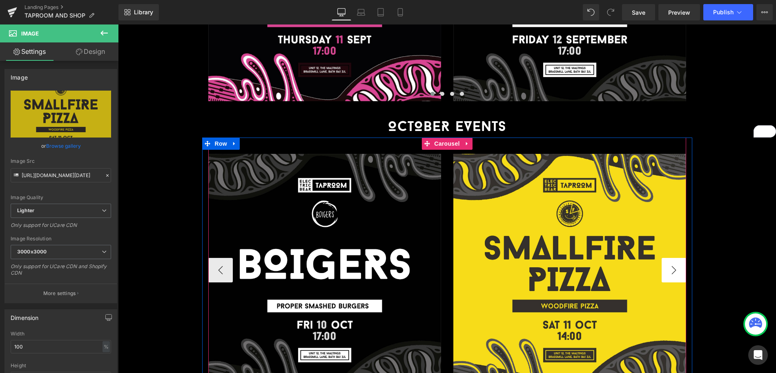
click at [672, 258] on button "›" at bounding box center [674, 270] width 25 height 25
click at [452, 138] on span "Carousel" at bounding box center [446, 144] width 29 height 12
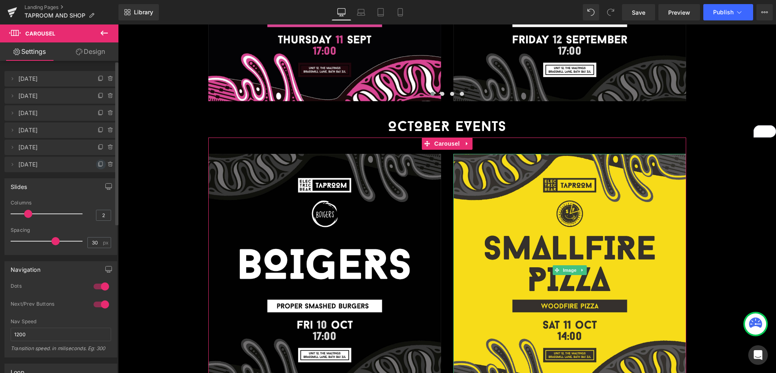
click at [98, 163] on icon at bounding box center [101, 164] width 7 height 7
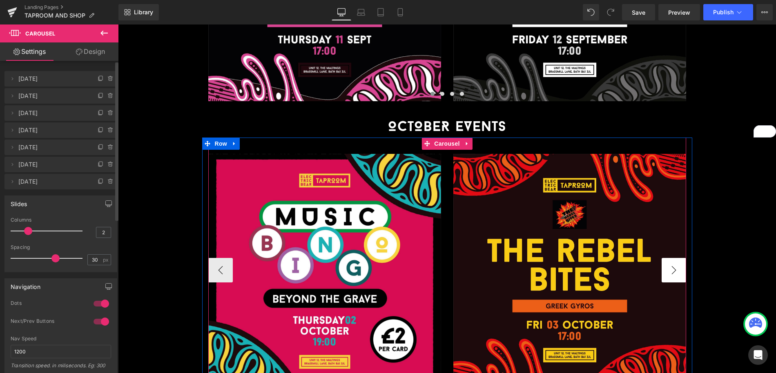
click at [682, 258] on button "›" at bounding box center [674, 270] width 25 height 25
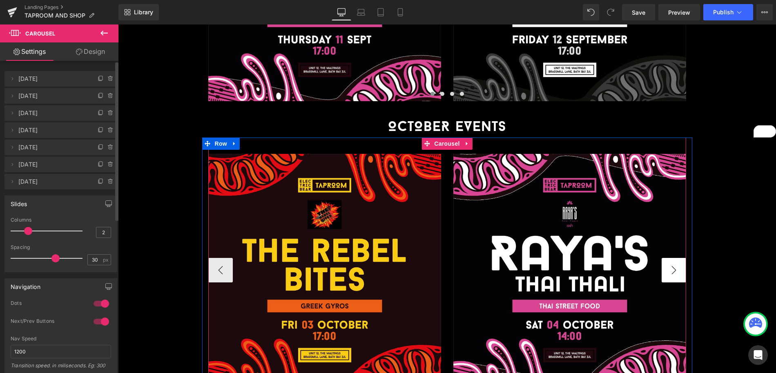
click at [682, 258] on button "›" at bounding box center [674, 270] width 25 height 25
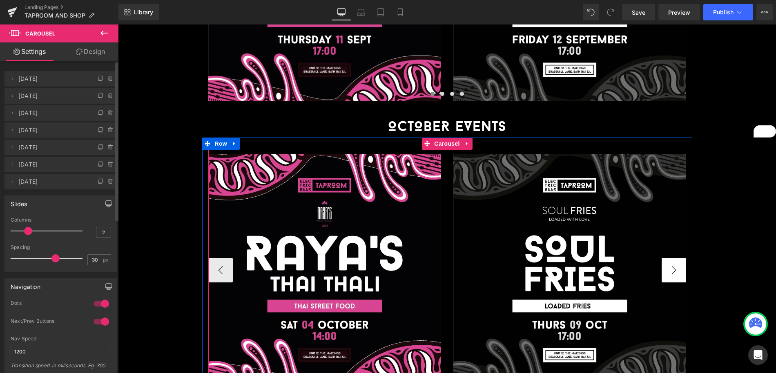
click at [682, 258] on button "›" at bounding box center [674, 270] width 25 height 25
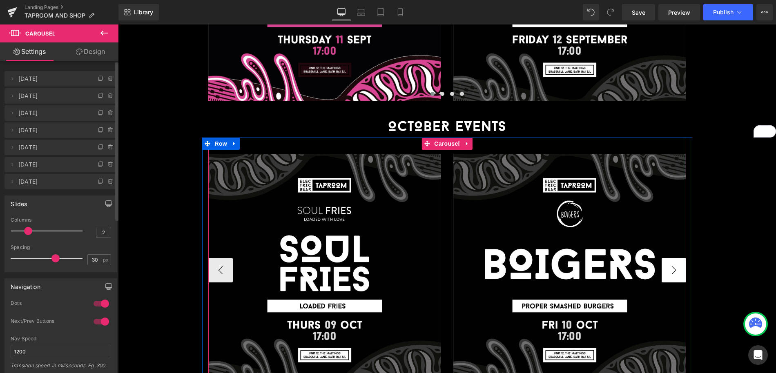
click at [682, 258] on button "›" at bounding box center [674, 270] width 25 height 25
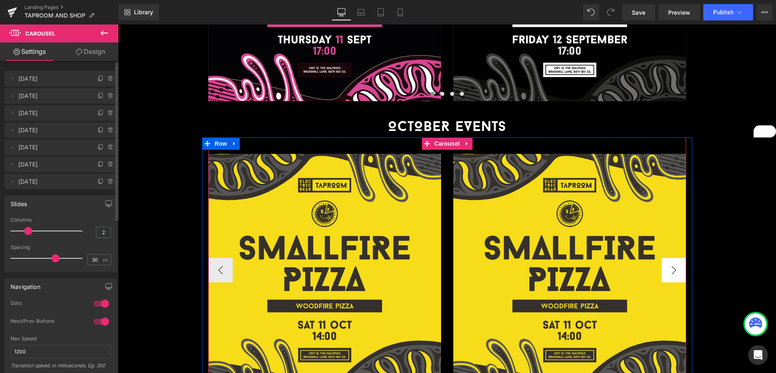
click at [682, 258] on button "›" at bounding box center [674, 270] width 25 height 25
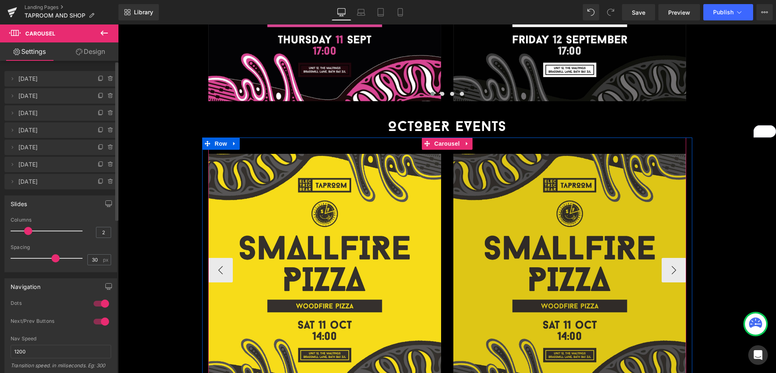
click at [593, 225] on img at bounding box center [569, 270] width 233 height 233
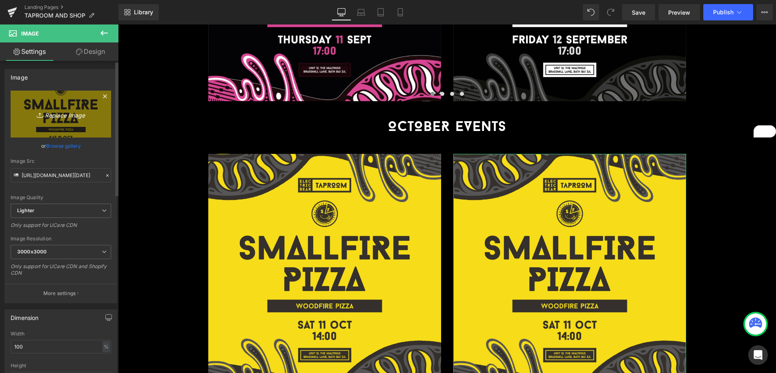
click at [87, 121] on link "Replace Image" at bounding box center [61, 114] width 100 height 47
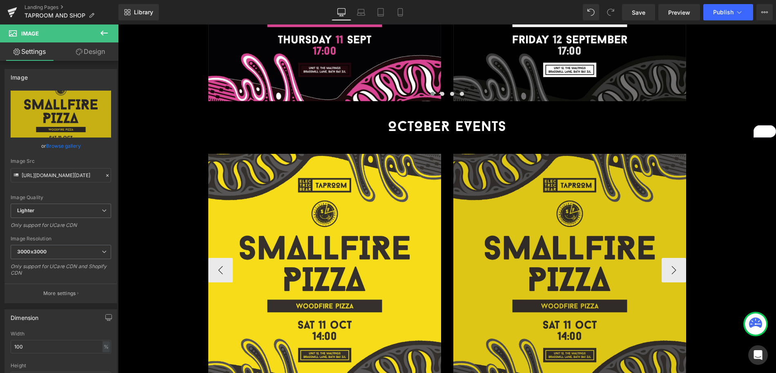
type input "C:\fakepath\[DATE] (Bear Clever)_SQ (1).jpg"
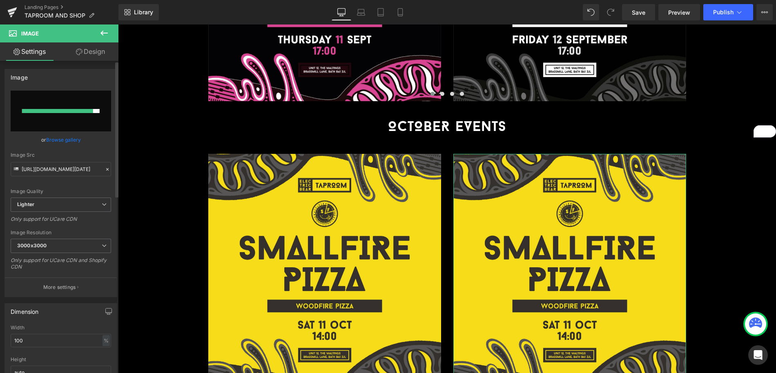
click at [78, 109] on div at bounding box center [57, 111] width 71 height 4
click at [70, 138] on link "Browse gallery" at bounding box center [63, 140] width 35 height 14
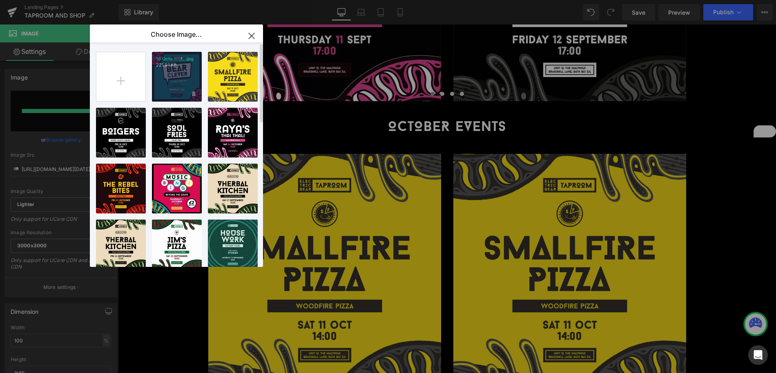
click at [168, 77] on div "16 Octo... _1_.jpg 221.91 KB" at bounding box center [177, 77] width 50 height 50
type input "[URL][DOMAIN_NAME][DATE]"
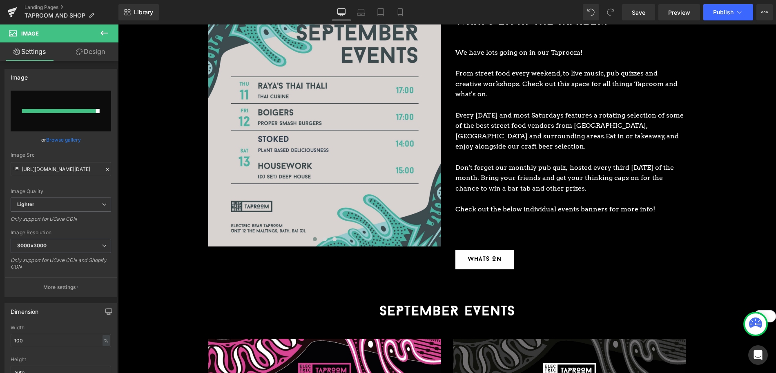
scroll to position [648, 0]
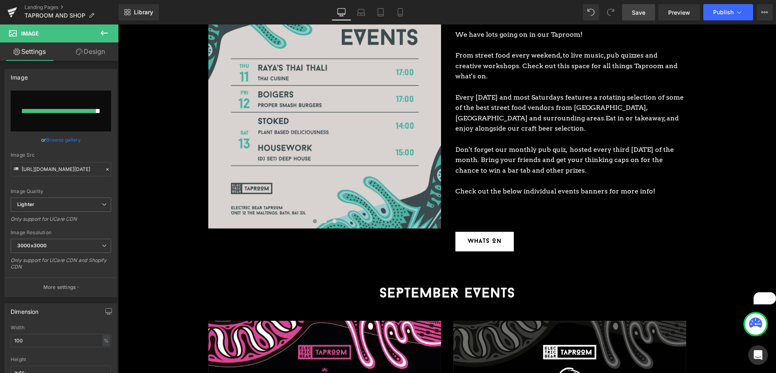
click at [634, 11] on span "Save" at bounding box center [638, 12] width 13 height 9
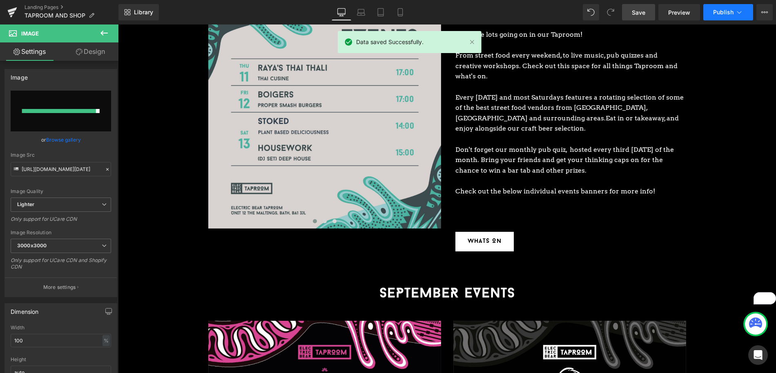
click at [723, 7] on button "Publish" at bounding box center [728, 12] width 50 height 16
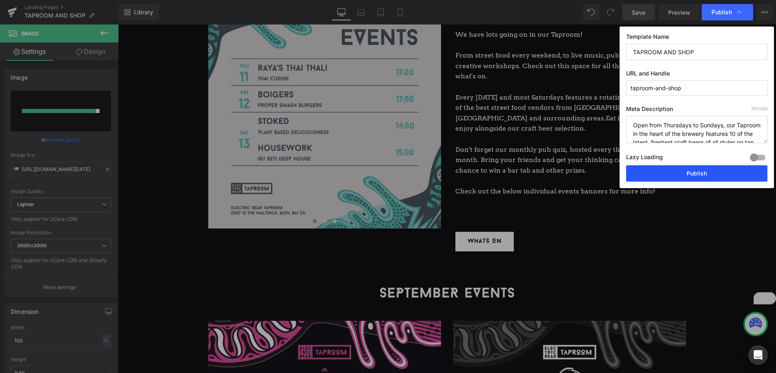
click at [714, 173] on button "Publish" at bounding box center [696, 173] width 141 height 16
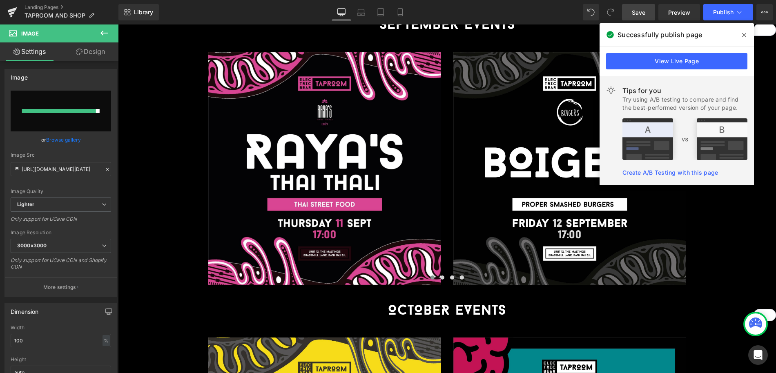
scroll to position [1105, 0]
